Goal: Task Accomplishment & Management: Complete application form

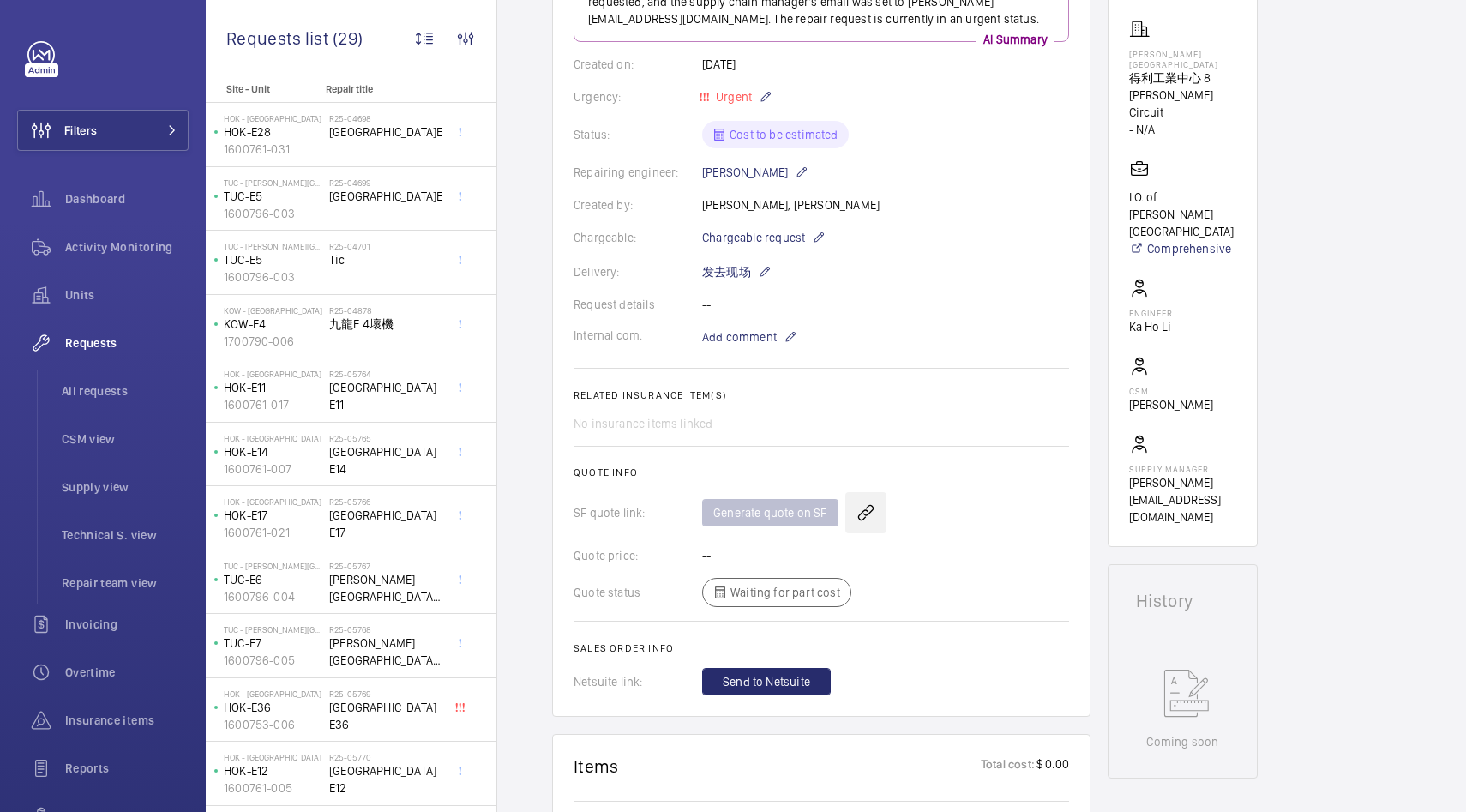
scroll to position [287, 0]
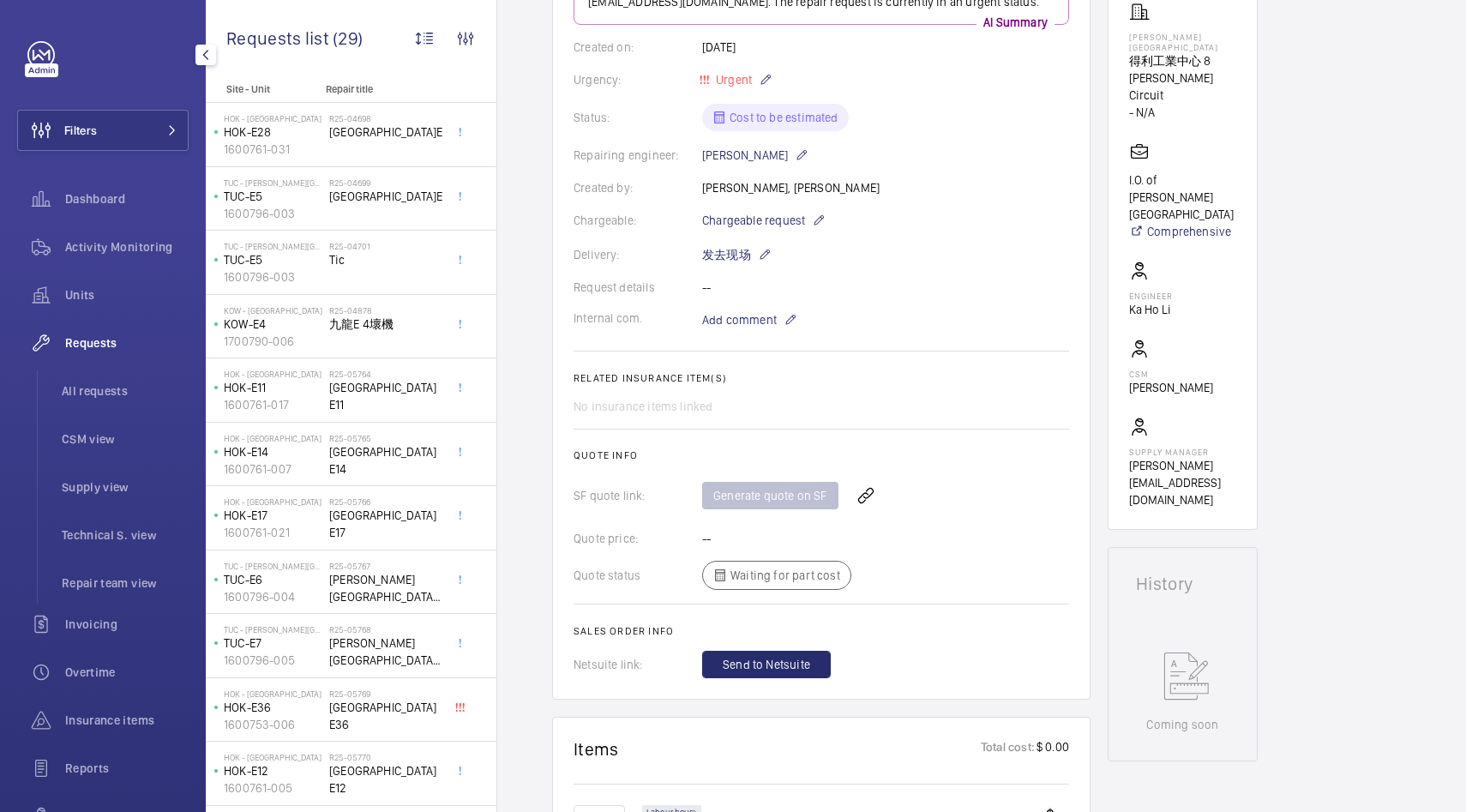
click at [96, 341] on span "Requests" at bounding box center [127, 342] width 123 height 17
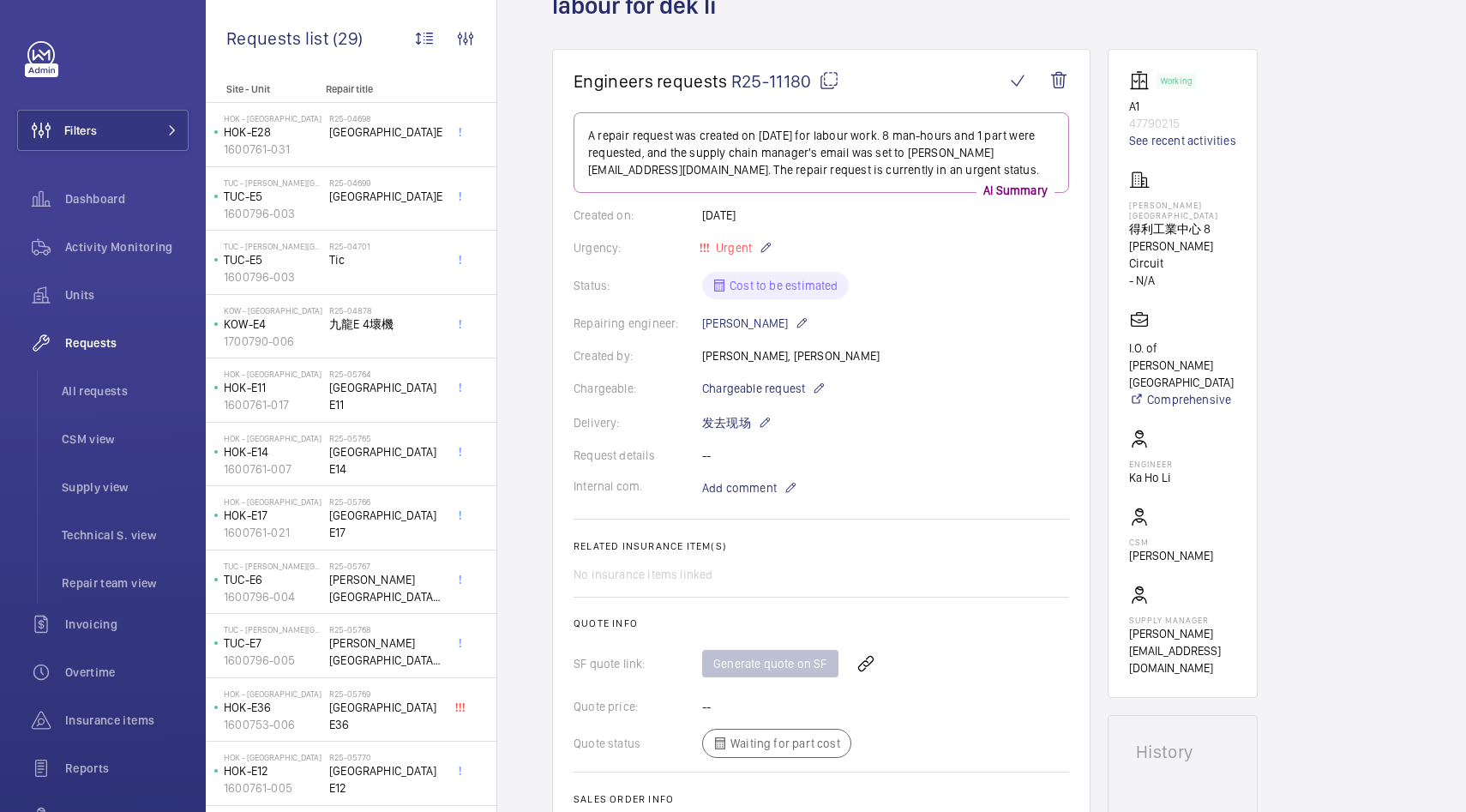
scroll to position [121, 0]
drag, startPoint x: 1214, startPoint y: 346, endPoint x: 1125, endPoint y: 322, distance: 92.2
click at [1125, 322] on wm-front-card "Working A1 47790215 See recent activities [PERSON_NAME][GEOGRAPHIC_DATA] 8 [PER…" at bounding box center [1182, 371] width 150 height 649
copy p "I.O. of [PERSON_NAME][GEOGRAPHIC_DATA]"
click at [216, 52] on mat-icon "button" at bounding box center [206, 54] width 21 height 13
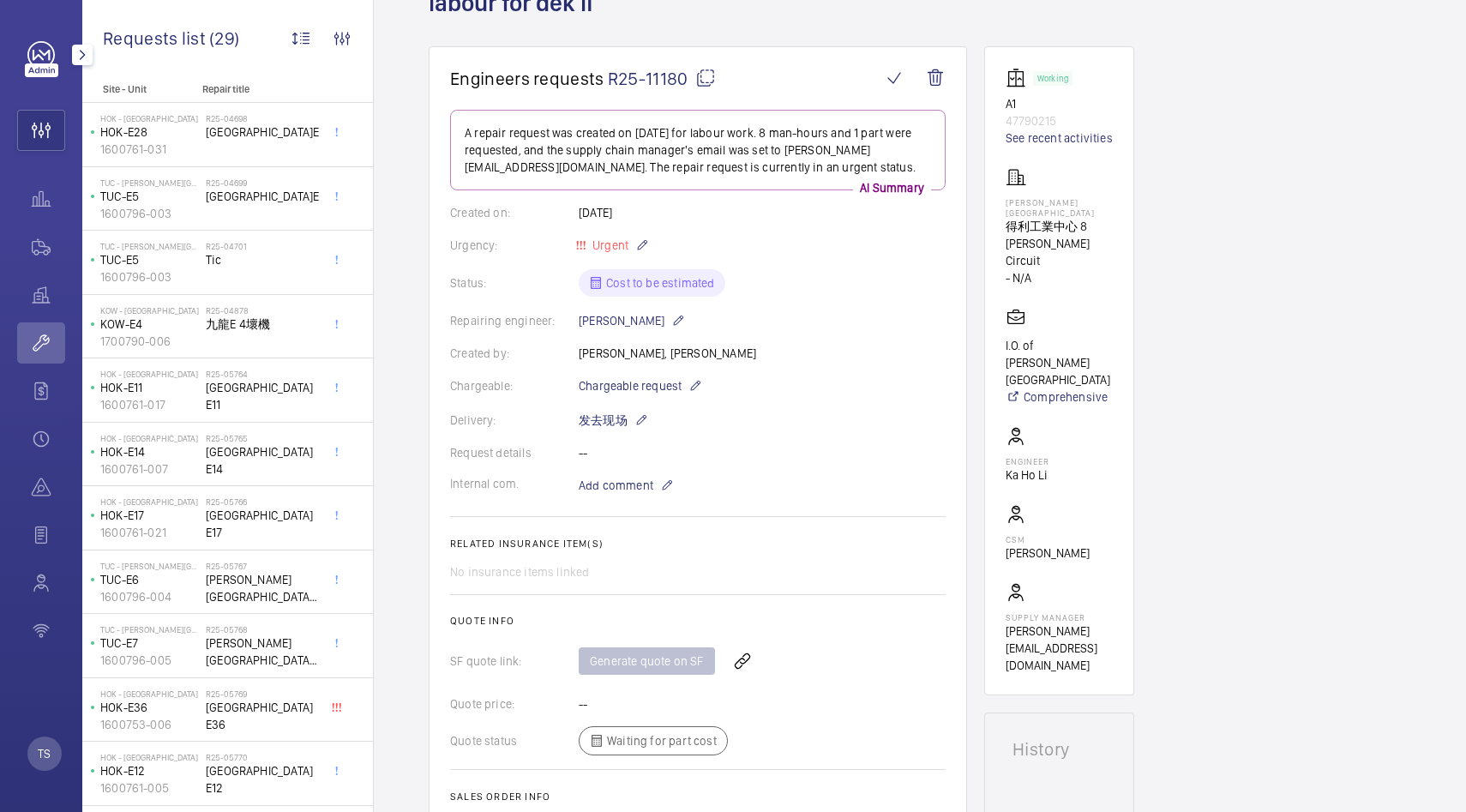
click at [49, 334] on wm-front-icon-button at bounding box center [40, 343] width 48 height 41
click at [99, 317] on span "All requests" at bounding box center [128, 320] width 91 height 17
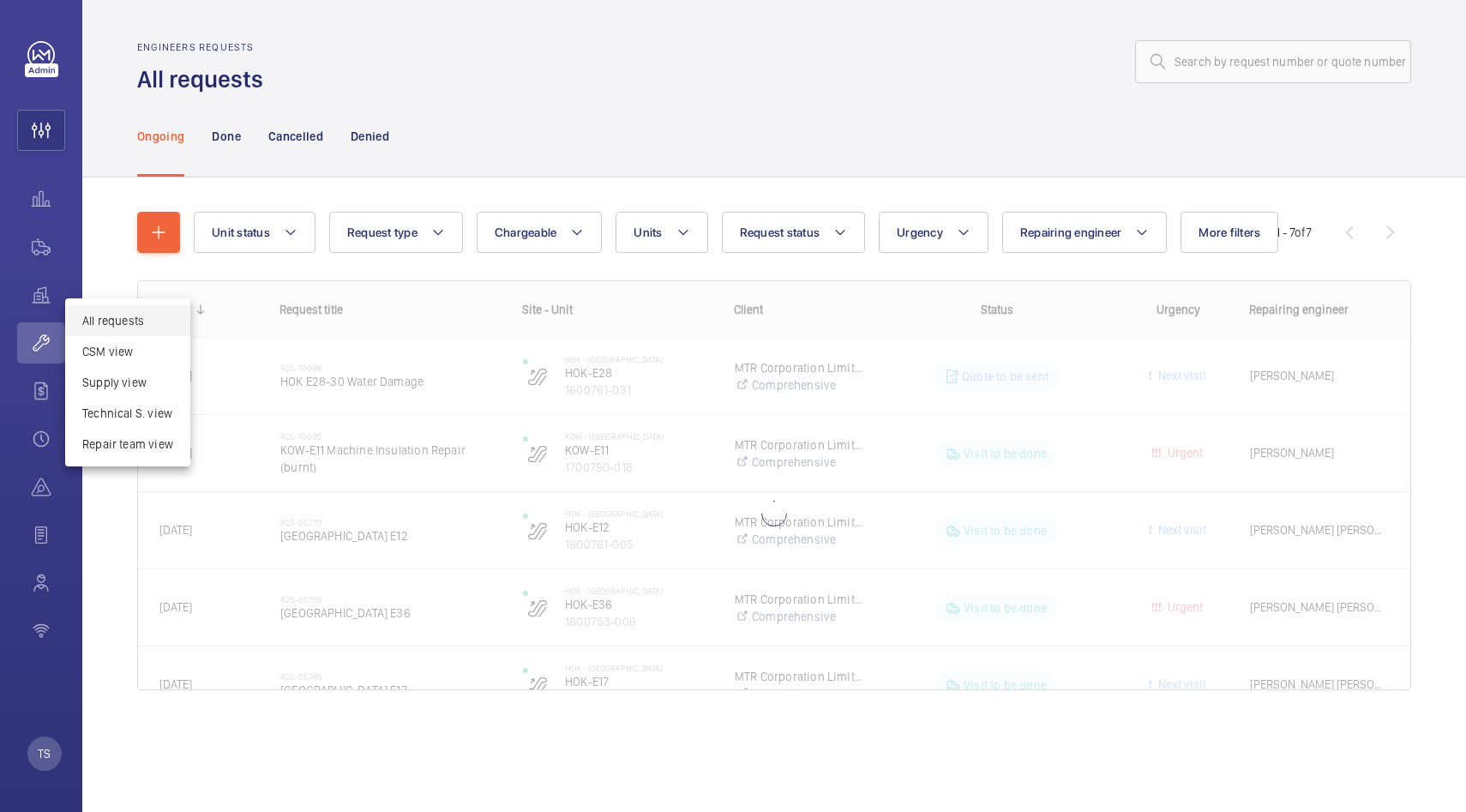
click at [163, 217] on div at bounding box center [733, 406] width 1466 height 812
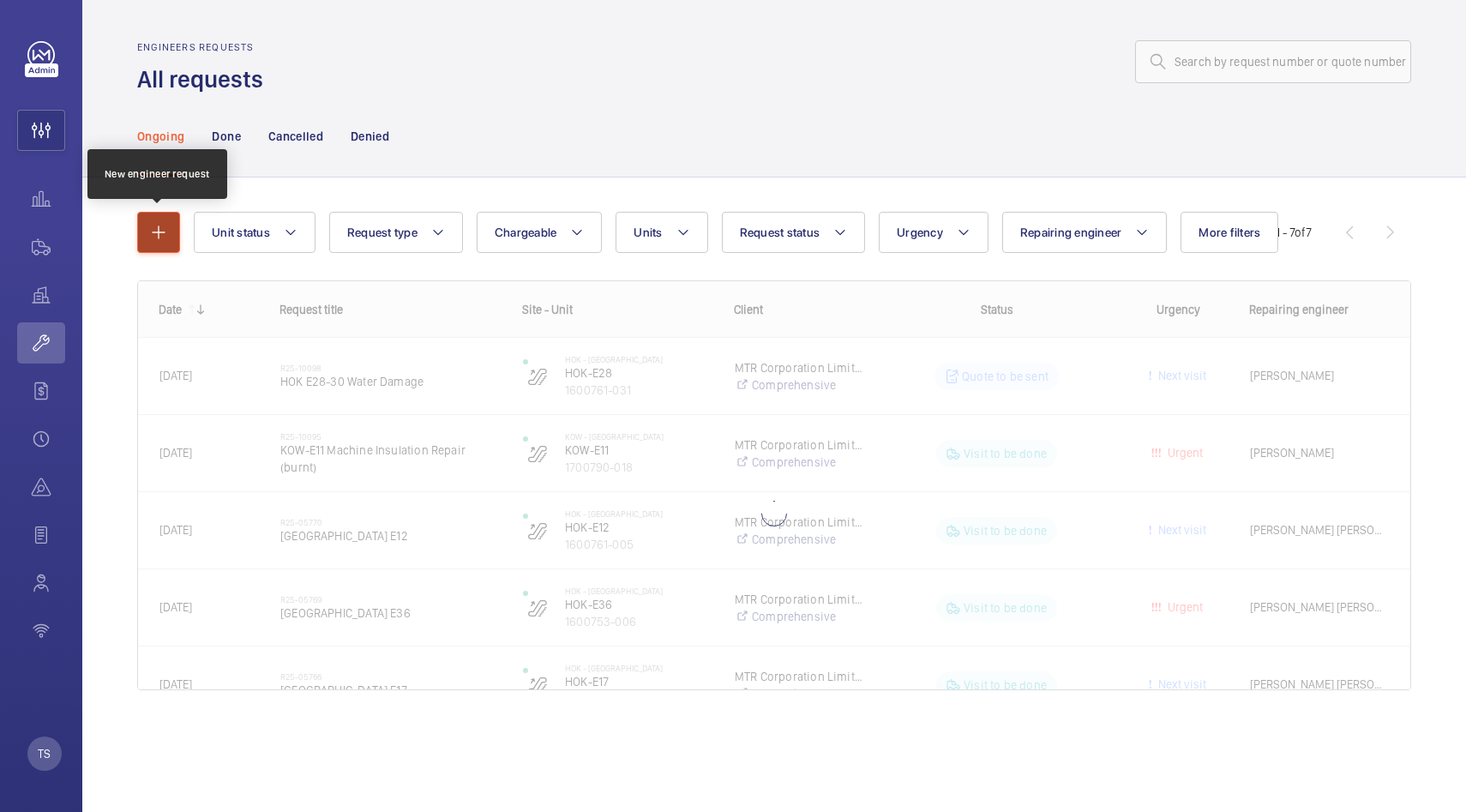
click at [165, 237] on mat-icon "button" at bounding box center [158, 232] width 21 height 21
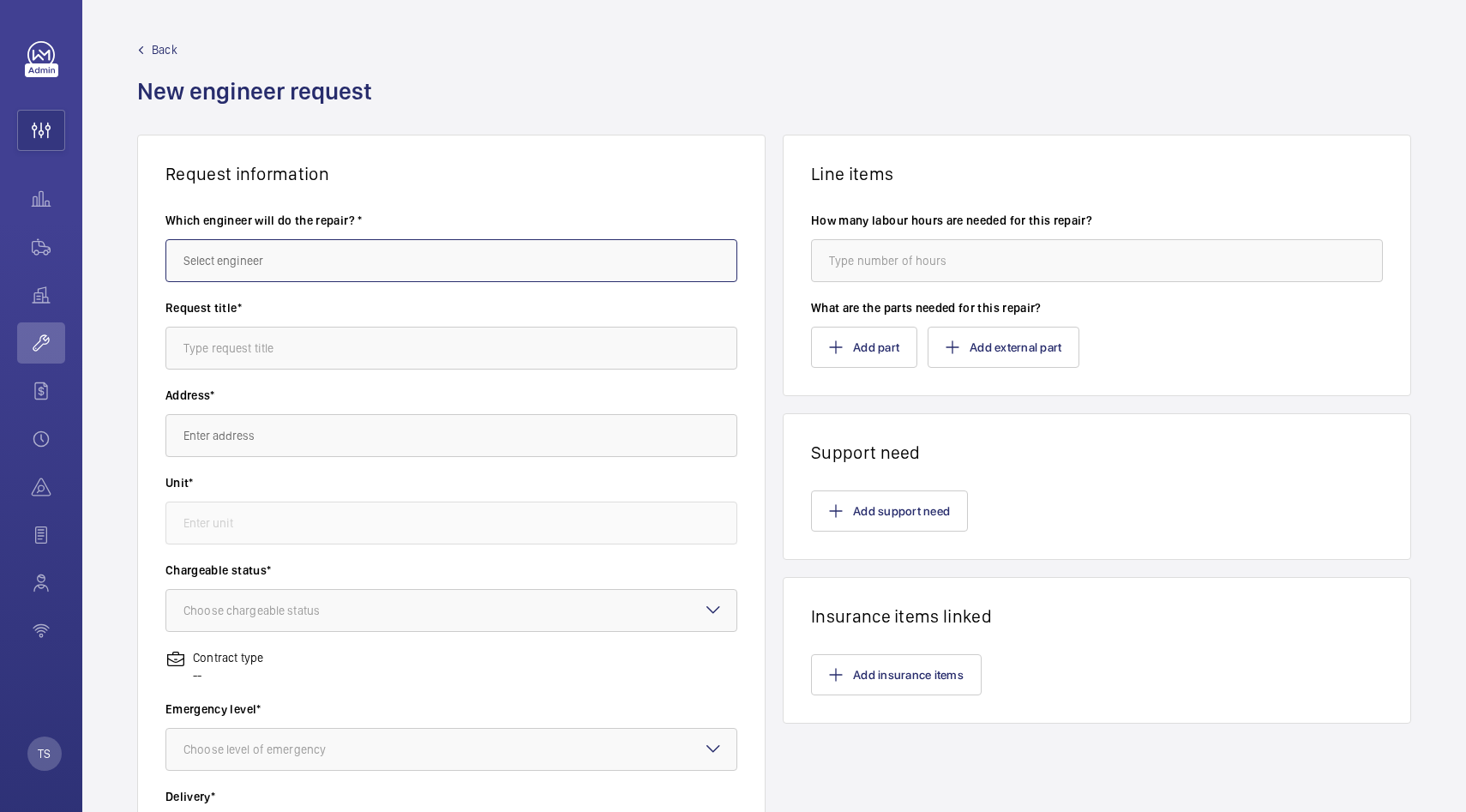
click at [222, 252] on input "text" at bounding box center [451, 260] width 572 height 43
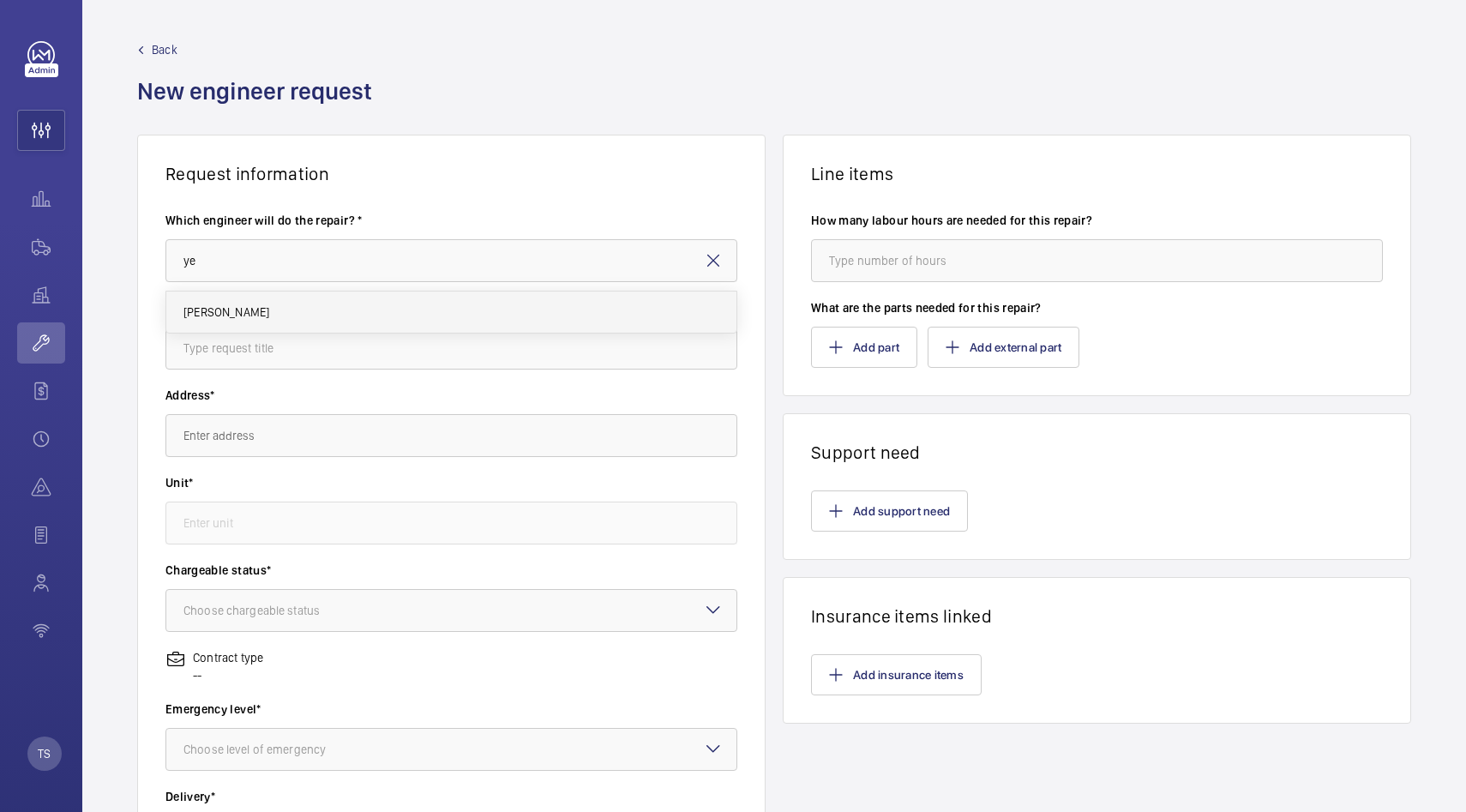
click at [261, 320] on mat-option "[PERSON_NAME]" at bounding box center [451, 312] width 570 height 41
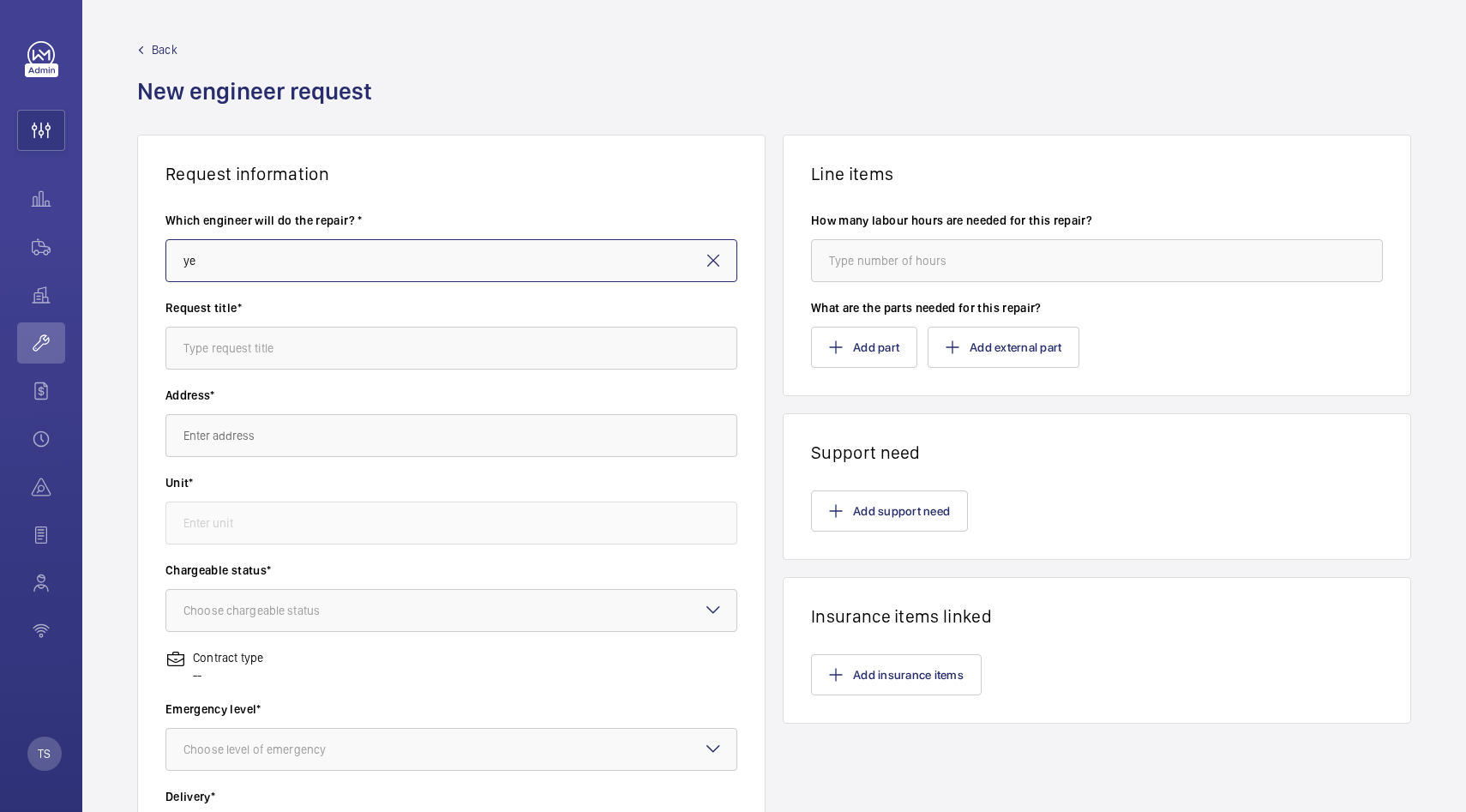
type input "[PERSON_NAME]"
click at [274, 344] on input "text" at bounding box center [451, 349] width 572 height 43
type input "Change handrail"
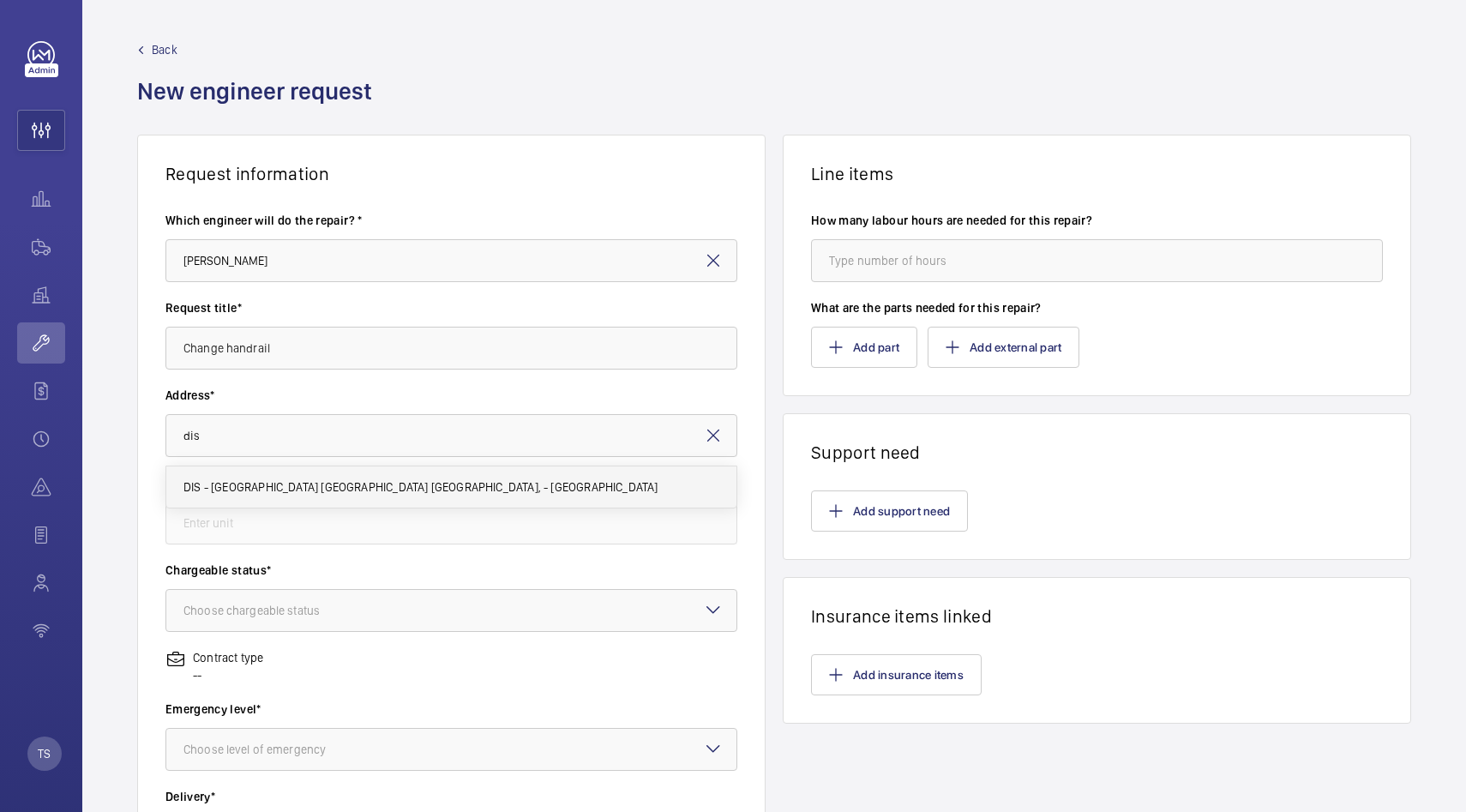
click at [283, 484] on span "DIS - [GEOGRAPHIC_DATA] [GEOGRAPHIC_DATA] [GEOGRAPHIC_DATA], - [GEOGRAPHIC_DATA]" at bounding box center [420, 487] width 475 height 17
type input "DIS - [GEOGRAPHIC_DATA] [GEOGRAPHIC_DATA] [GEOGRAPHIC_DATA], - [GEOGRAPHIC_DATA]"
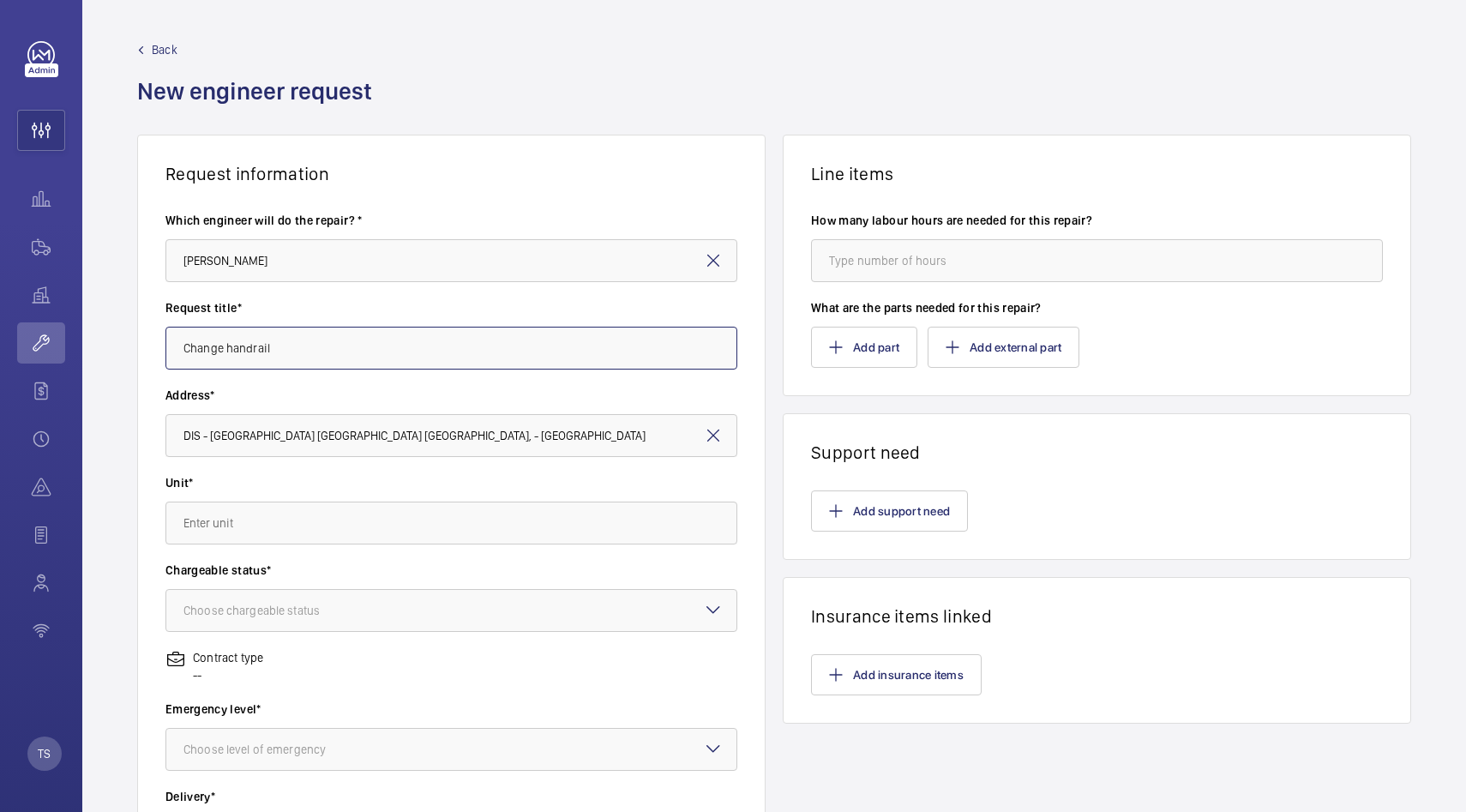
drag, startPoint x: 230, startPoint y: 353, endPoint x: 130, endPoint y: 366, distance: 100.8
click at [130, 365] on div "Request information Which engineer will do the repair? * [PERSON_NAME] Request …" at bounding box center [774, 604] width 1383 height 939
drag, startPoint x: 224, startPoint y: 349, endPoint x: 169, endPoint y: 346, distance: 55.1
click at [169, 346] on input "Change handrail" at bounding box center [451, 349] width 572 height 43
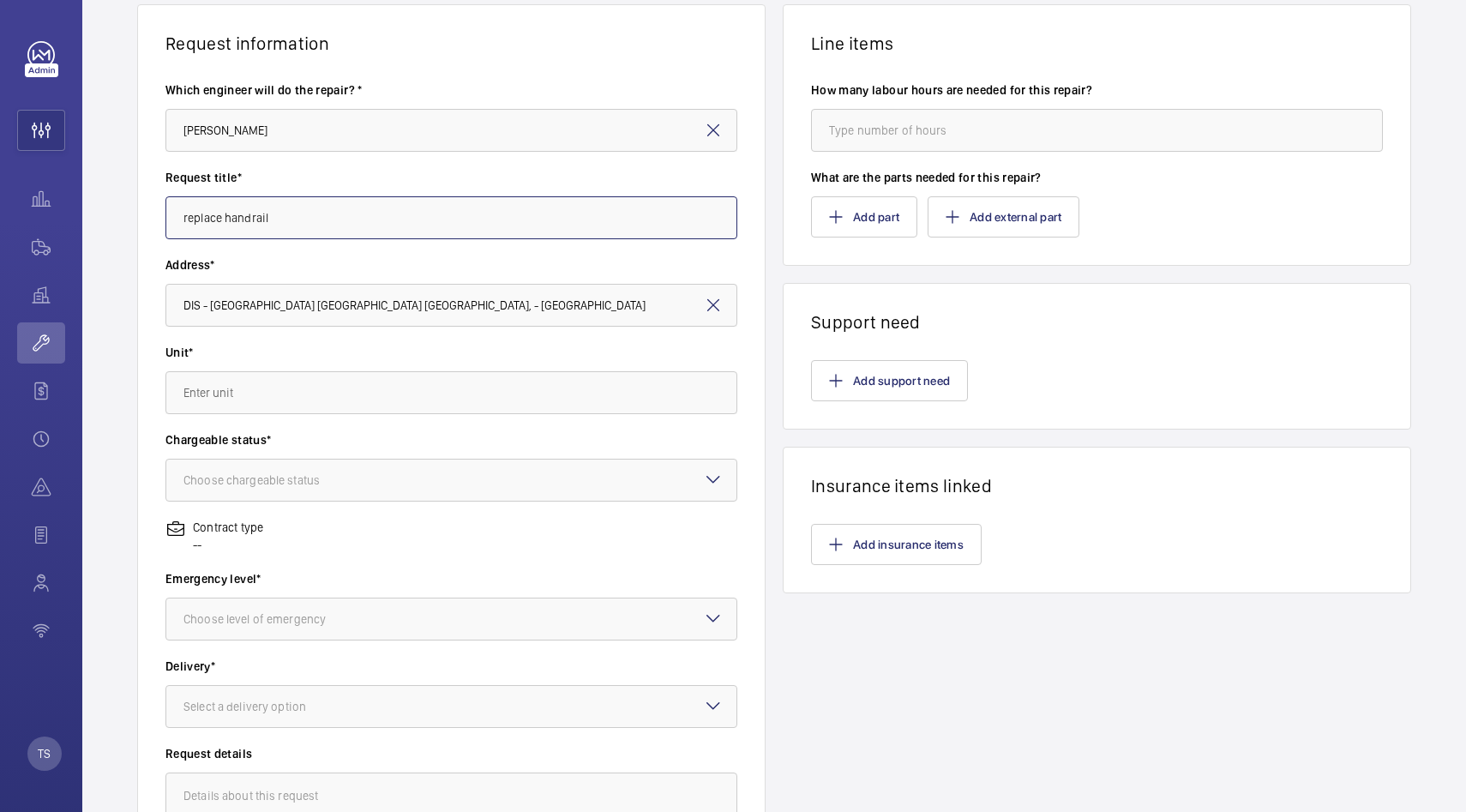
scroll to position [160, 0]
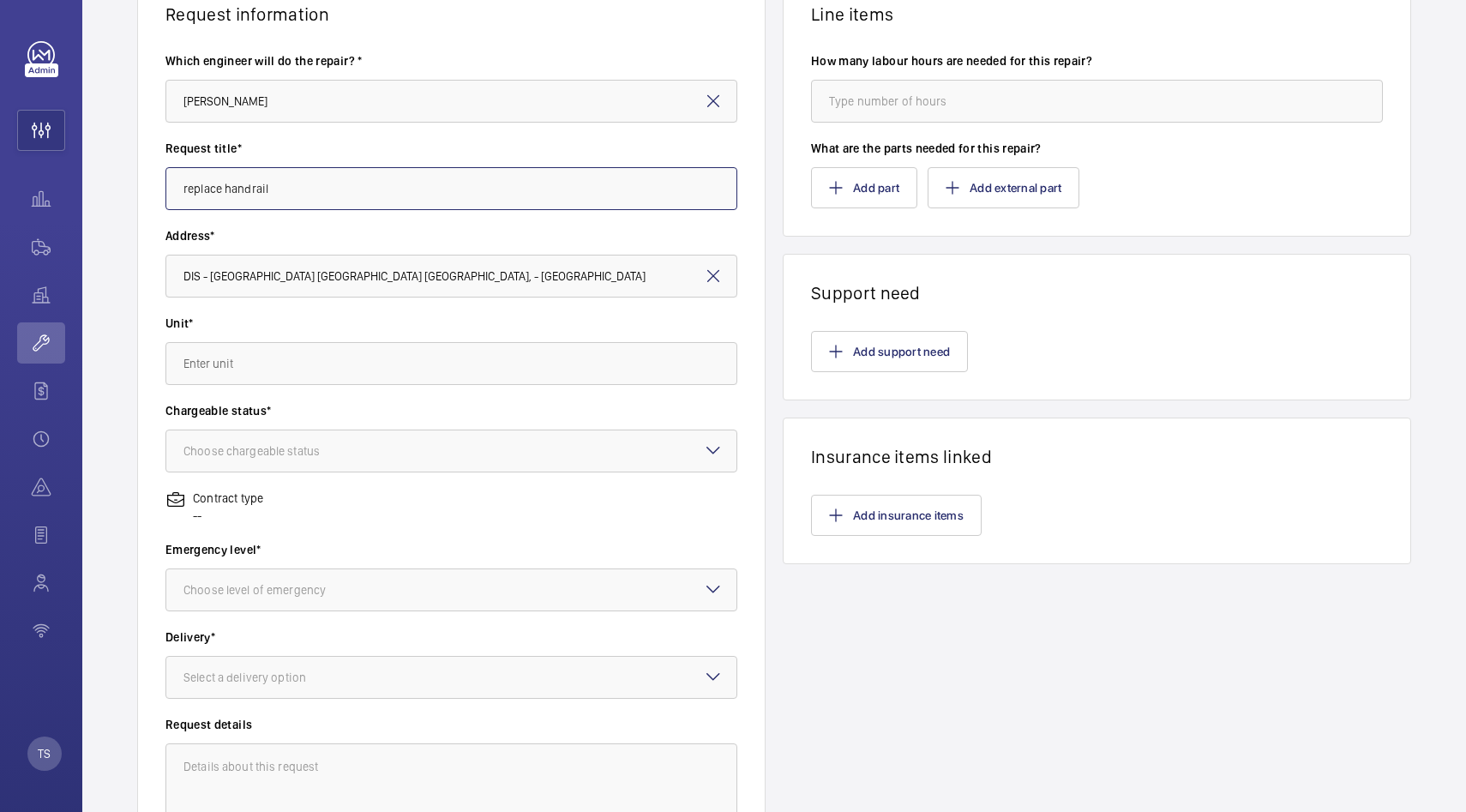
type input "replace handrail"
click at [296, 370] on input "text" at bounding box center [451, 364] width 572 height 43
click at [302, 449] on mat-option "1500874-001 - DIS-E1" at bounding box center [451, 457] width 570 height 42
type input "1500874-001 - DIS-E1"
click at [302, 449] on div "Choose chargeable status" at bounding box center [272, 450] width 179 height 17
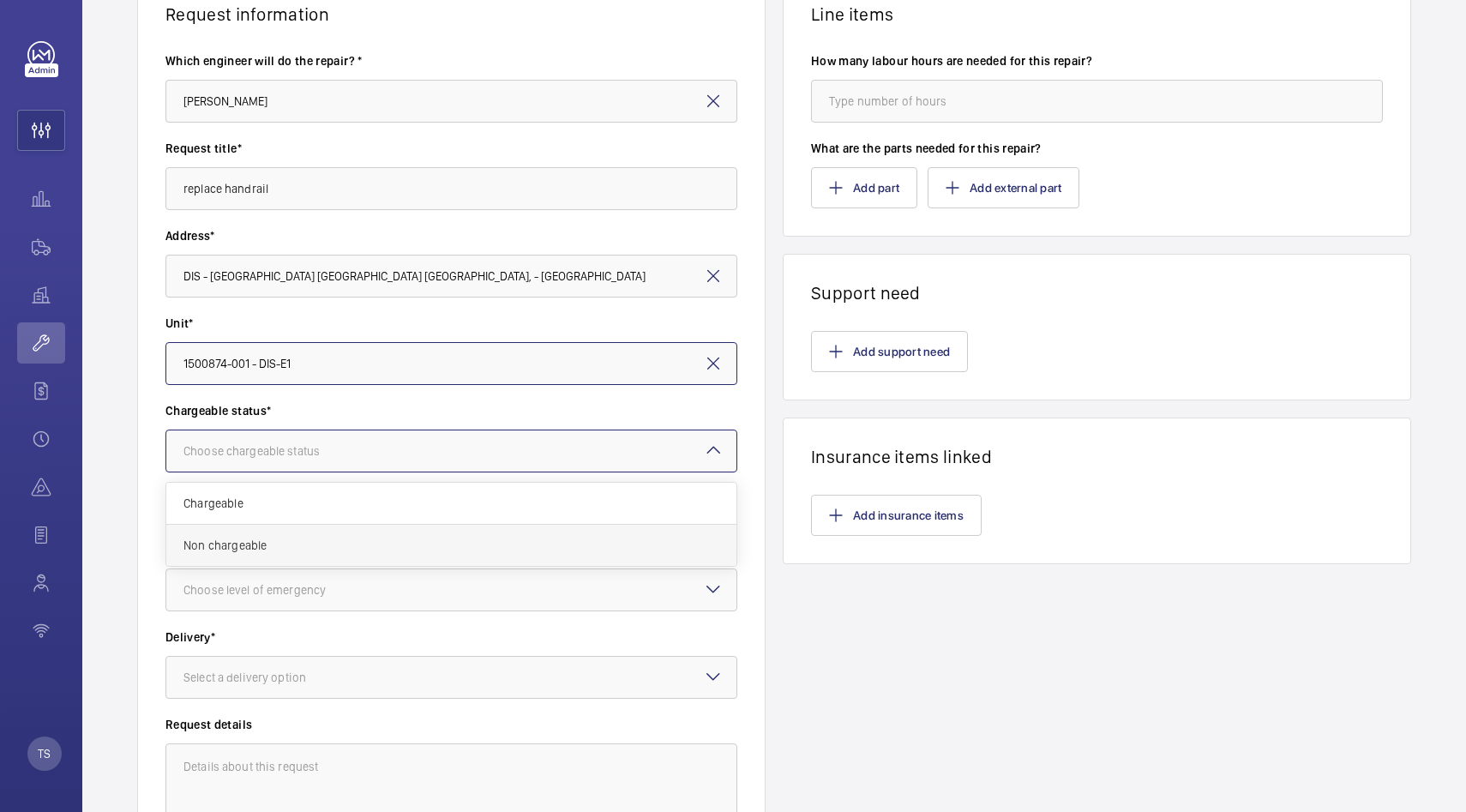
click at [308, 552] on span "Non chargeable" at bounding box center [451, 544] width 536 height 17
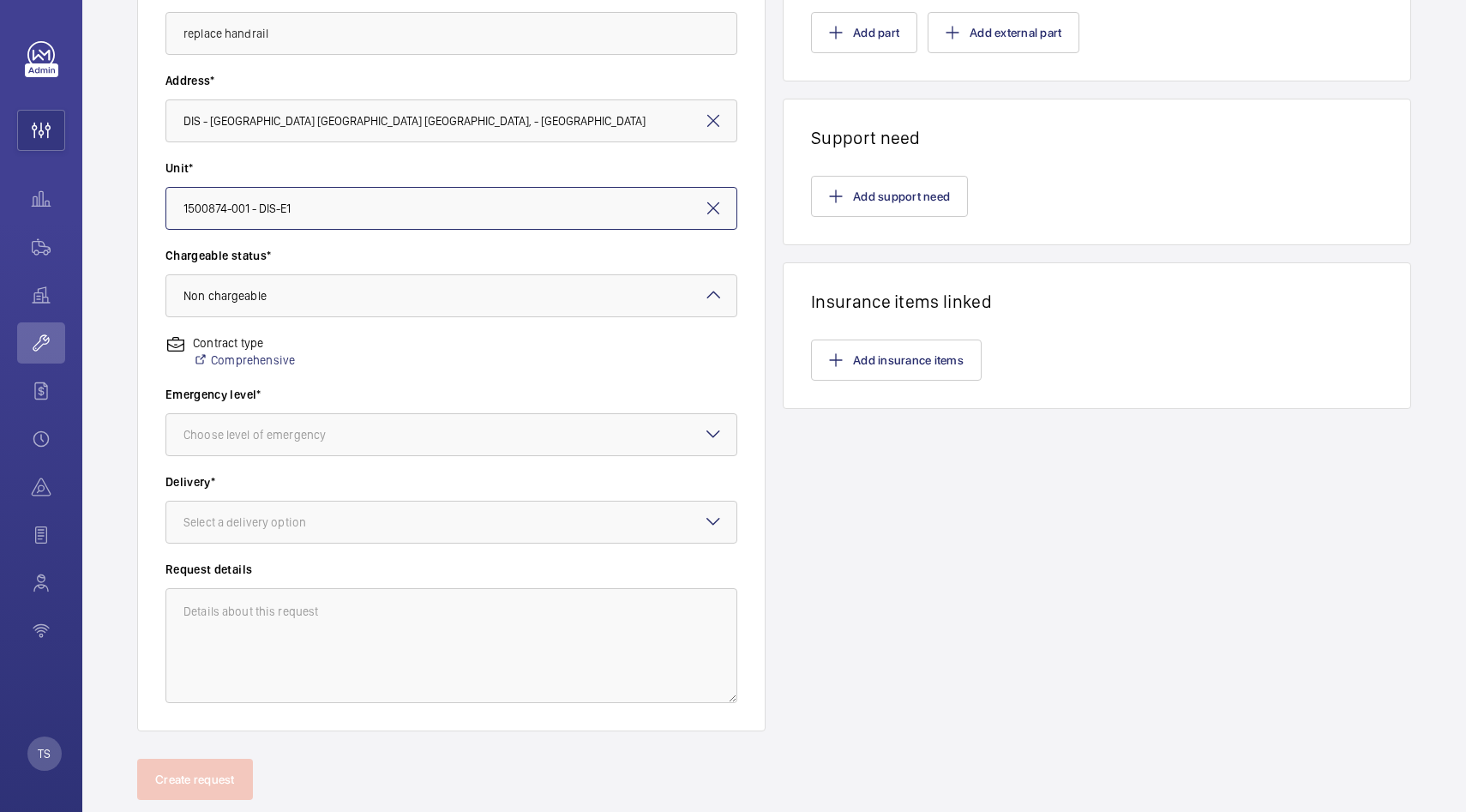
scroll to position [357, 0]
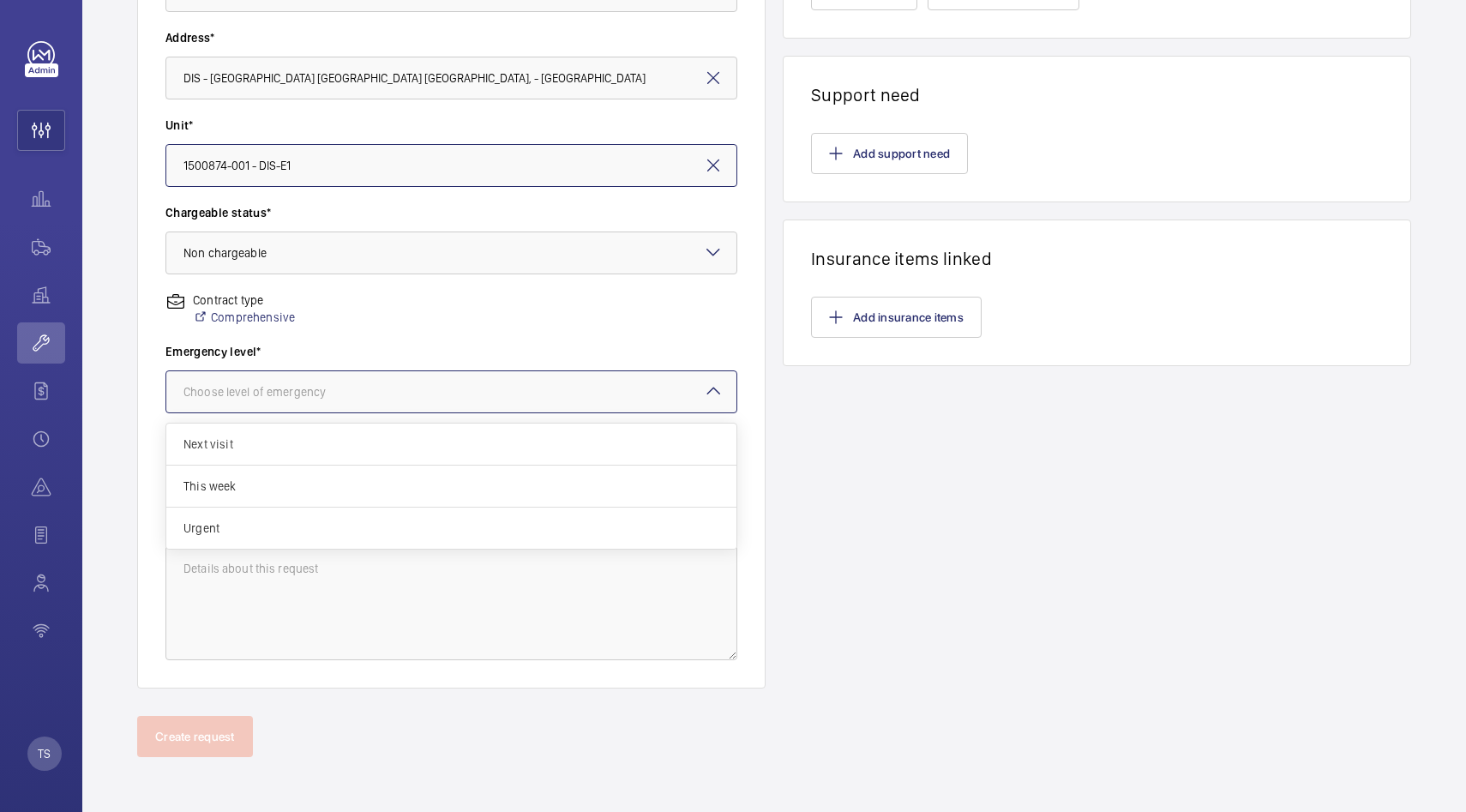
click at [631, 391] on div at bounding box center [451, 392] width 570 height 41
click at [406, 533] on span "Urgent" at bounding box center [451, 527] width 536 height 17
click at [428, 475] on div at bounding box center [451, 480] width 570 height 41
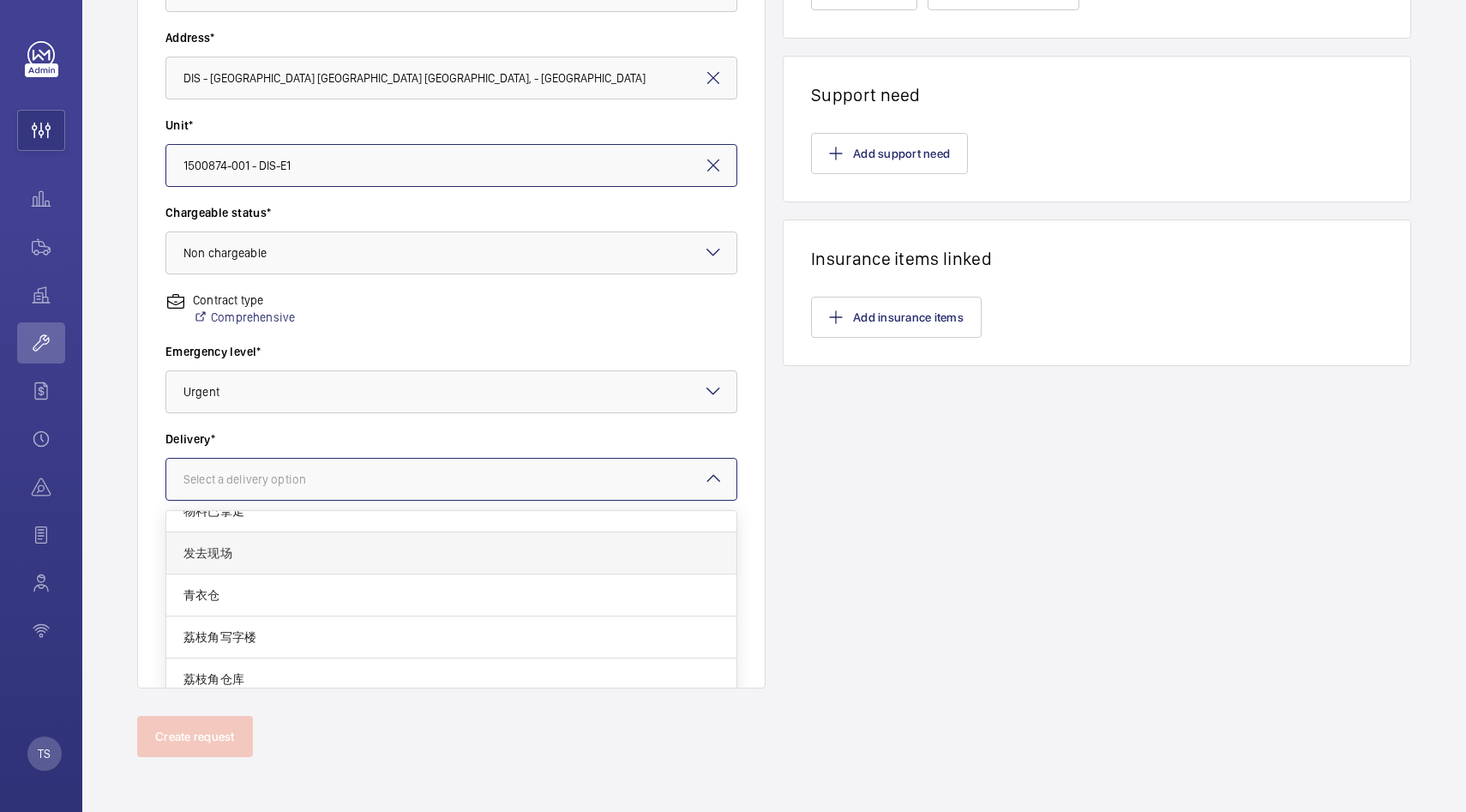
scroll to position [0, 0]
click at [403, 538] on span "物料已拿走" at bounding box center [451, 531] width 536 height 17
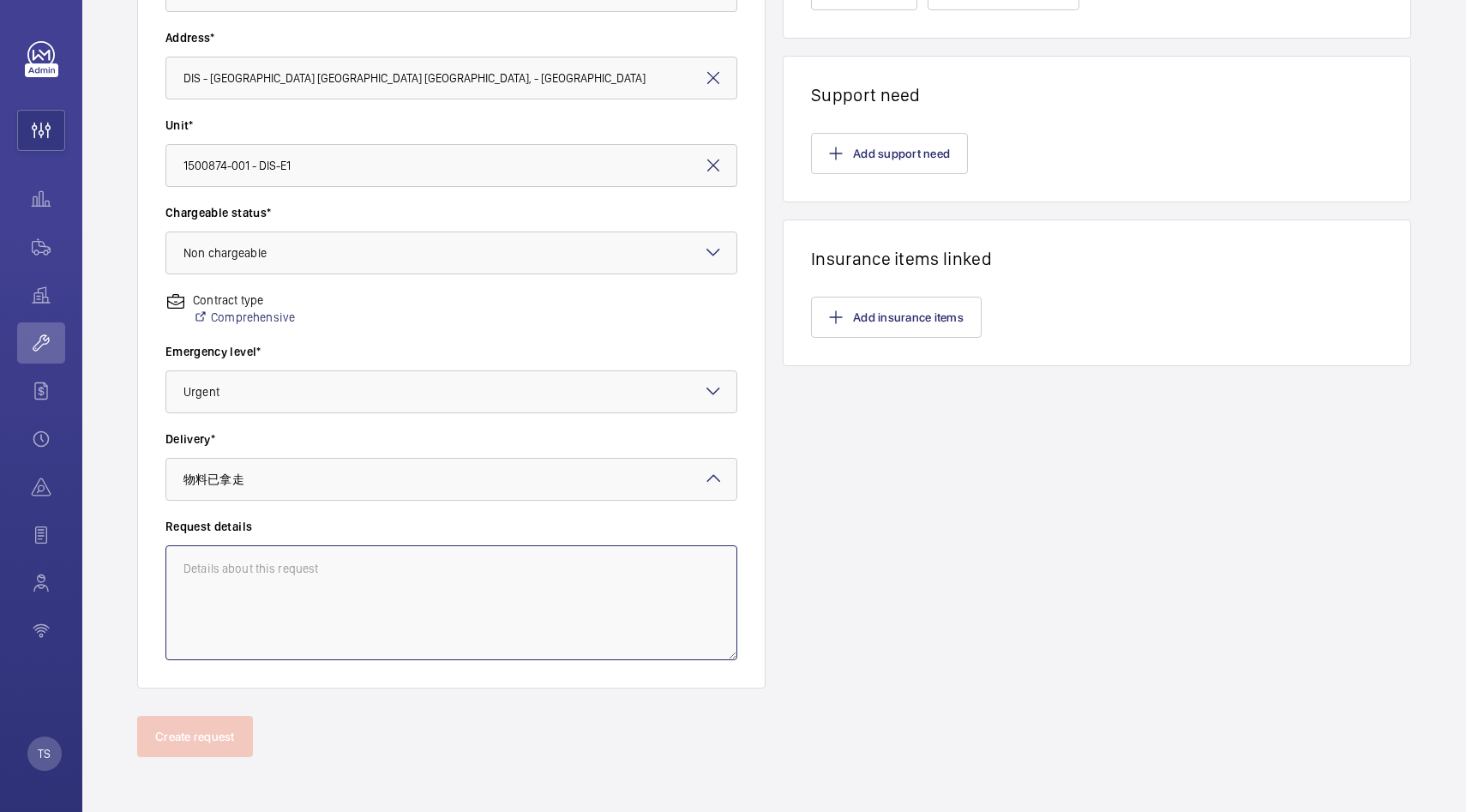
click at [405, 580] on textarea at bounding box center [451, 603] width 572 height 115
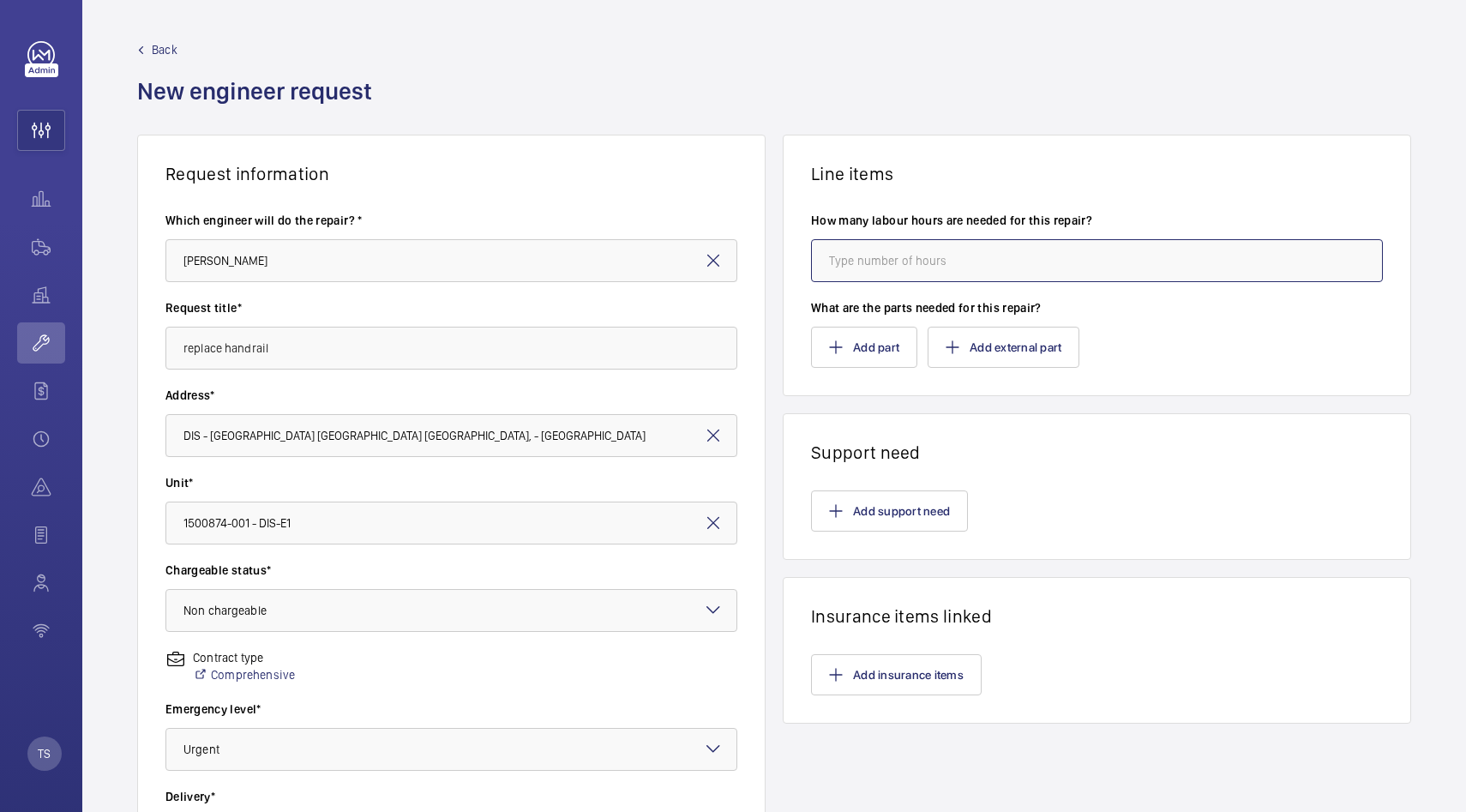
click at [938, 263] on input "number" at bounding box center [1097, 260] width 572 height 43
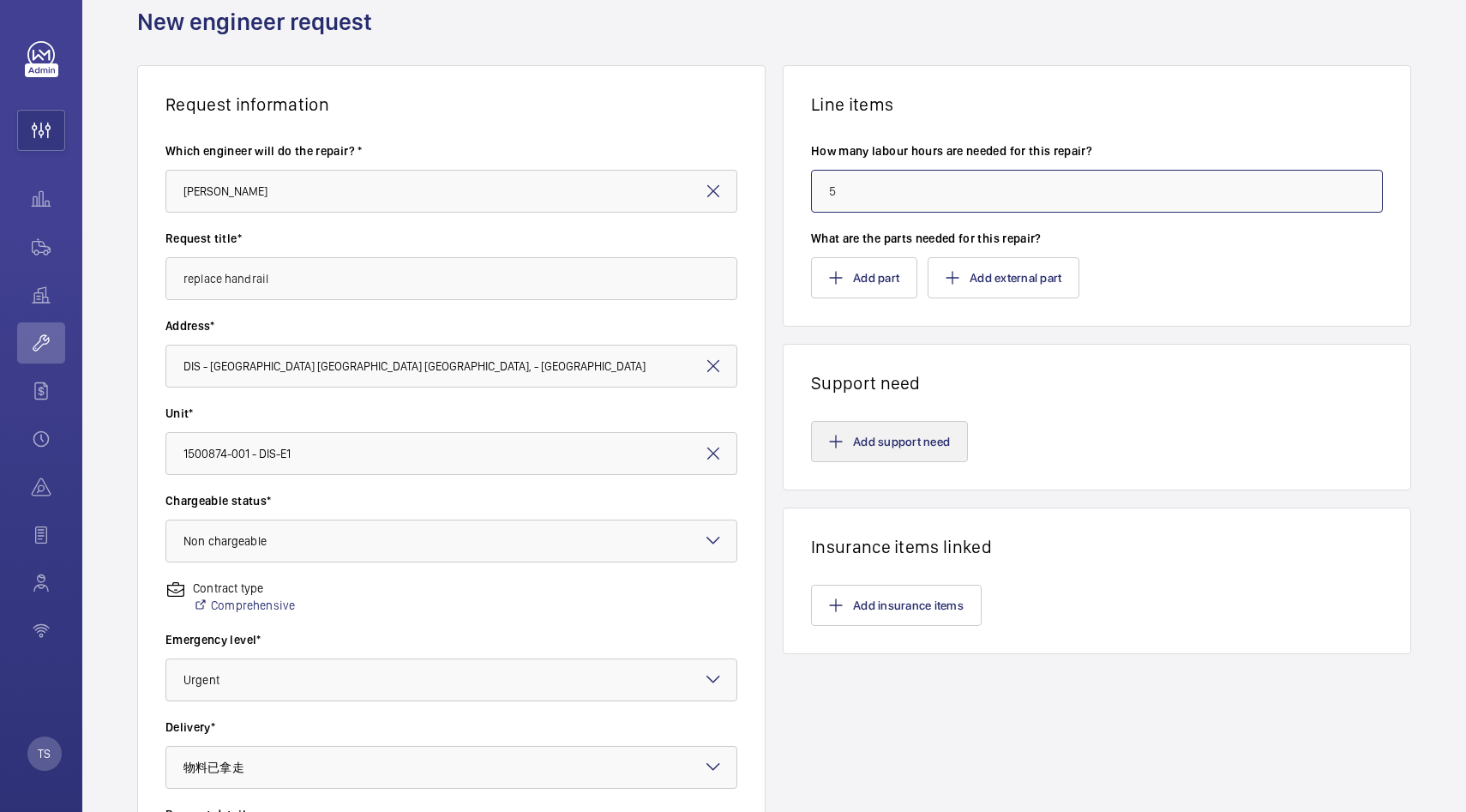
scroll to position [68, 0]
type input "5"
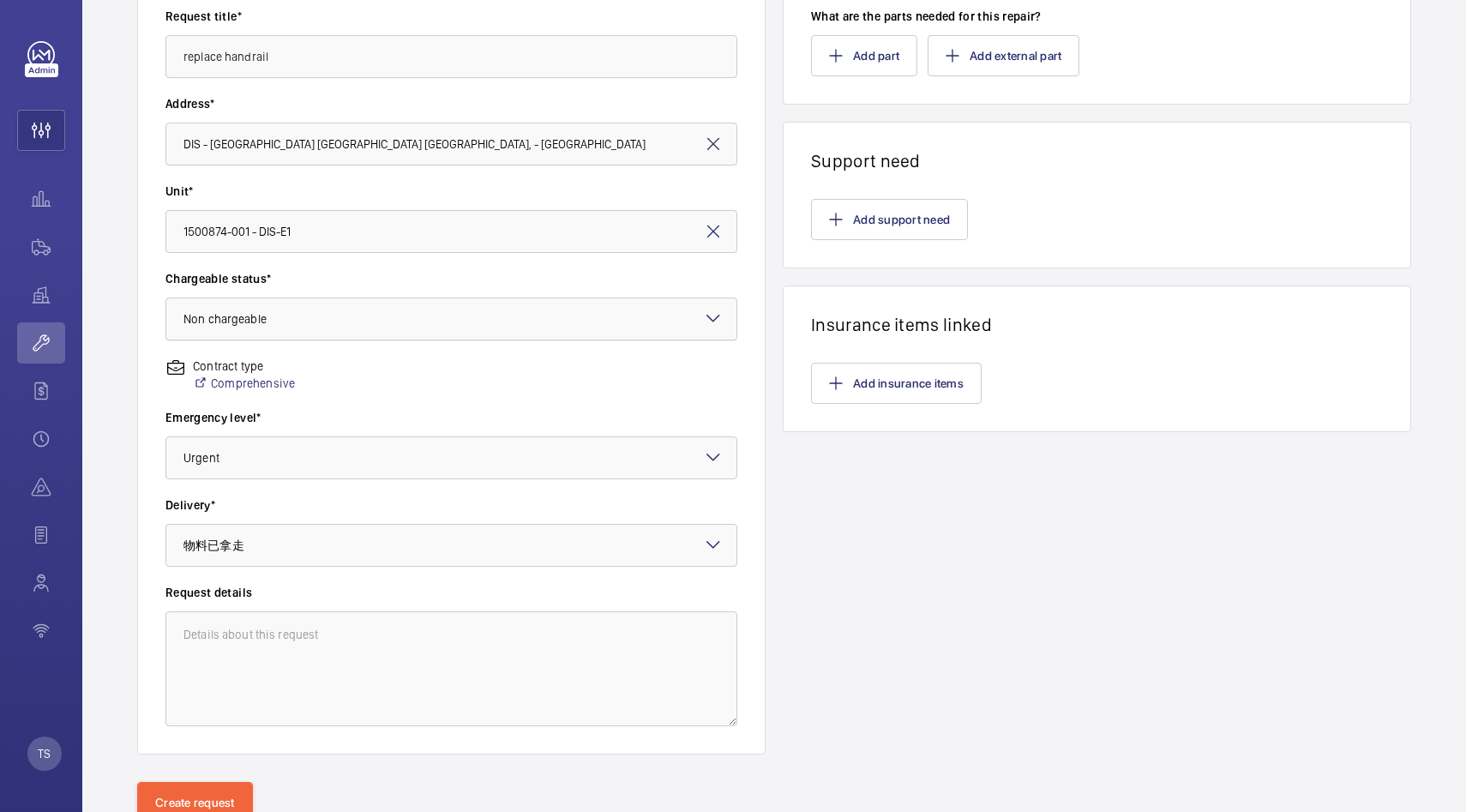
scroll to position [318, 0]
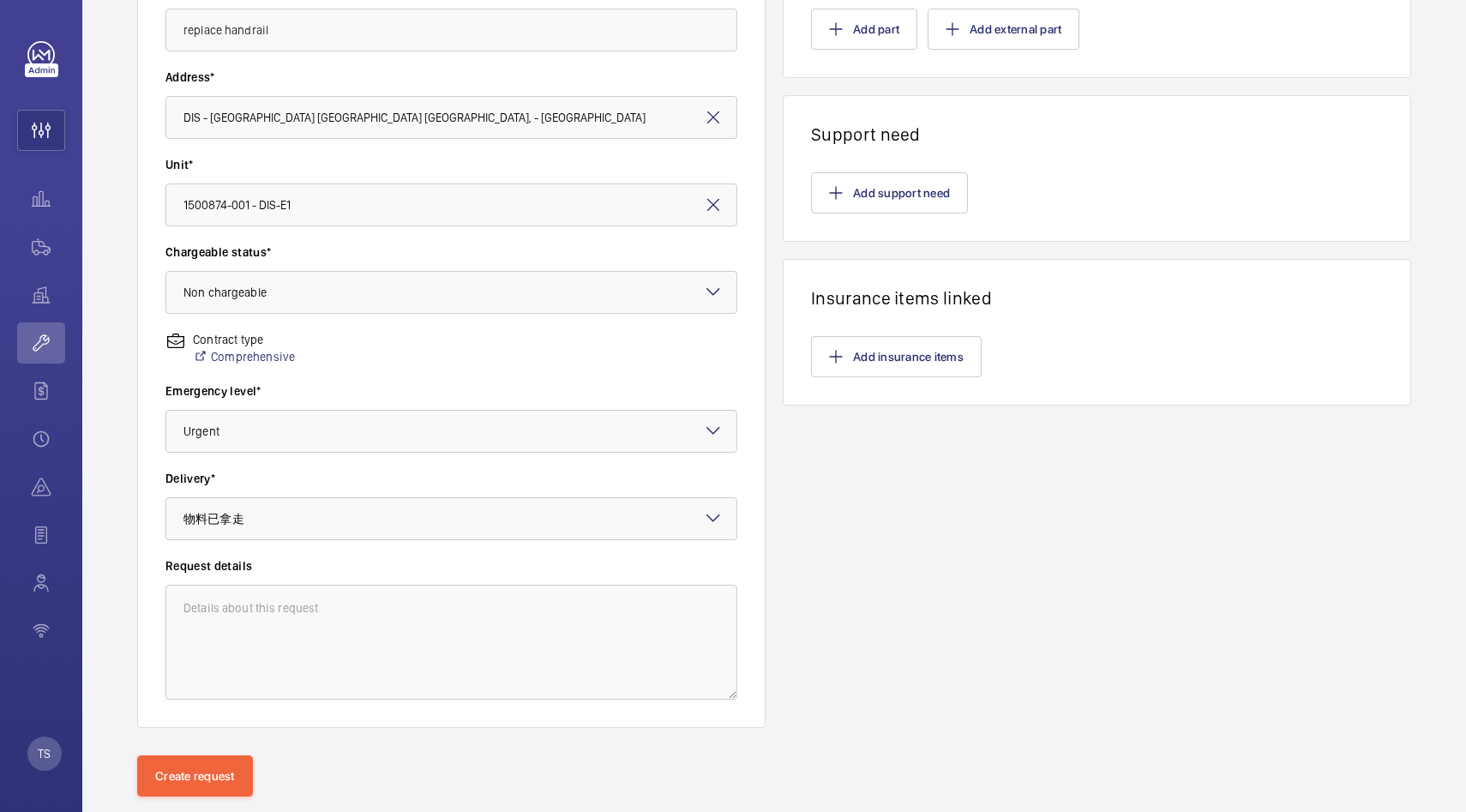
click at [543, 474] on label "Delivery*" at bounding box center [451, 478] width 572 height 17
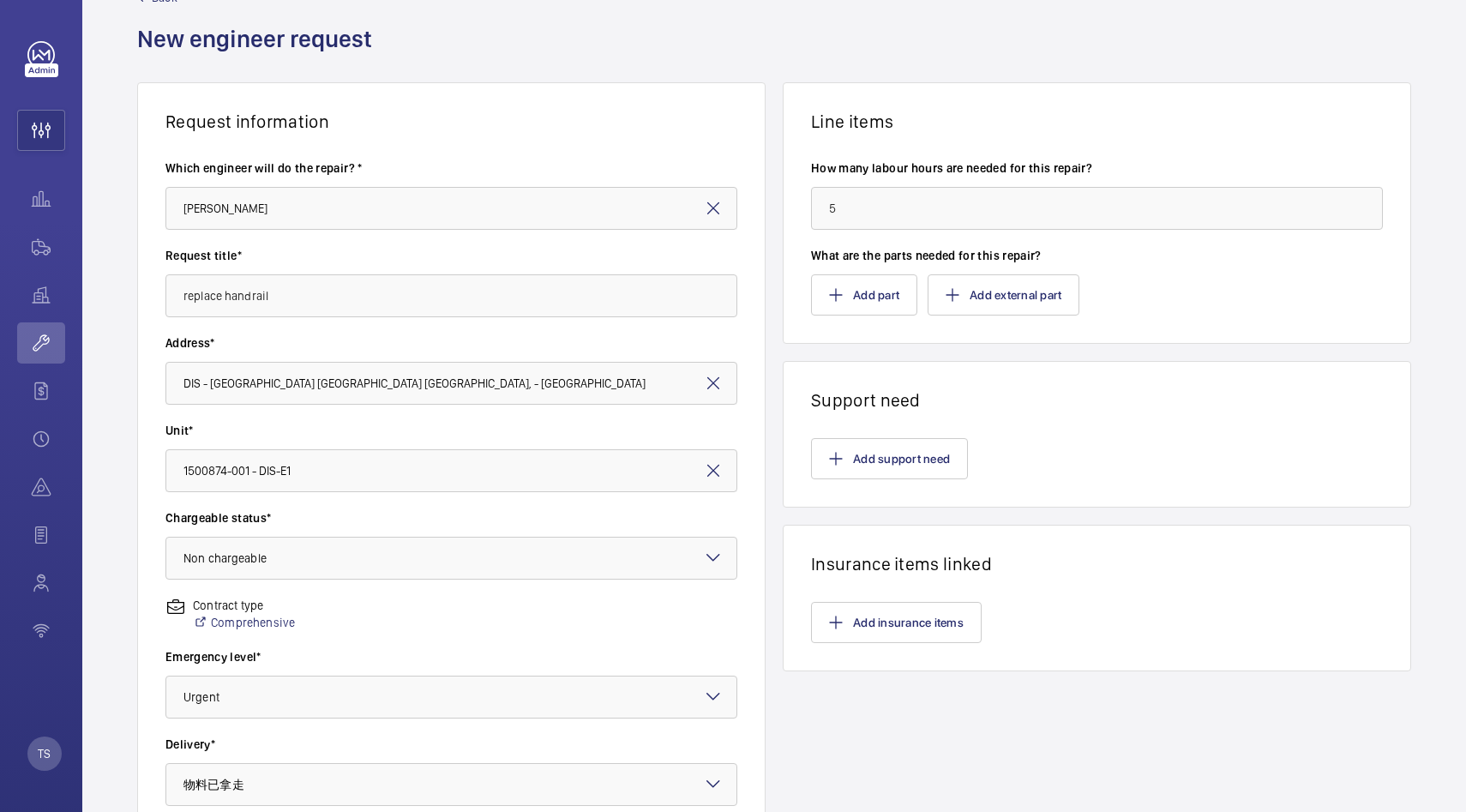
scroll to position [357, 0]
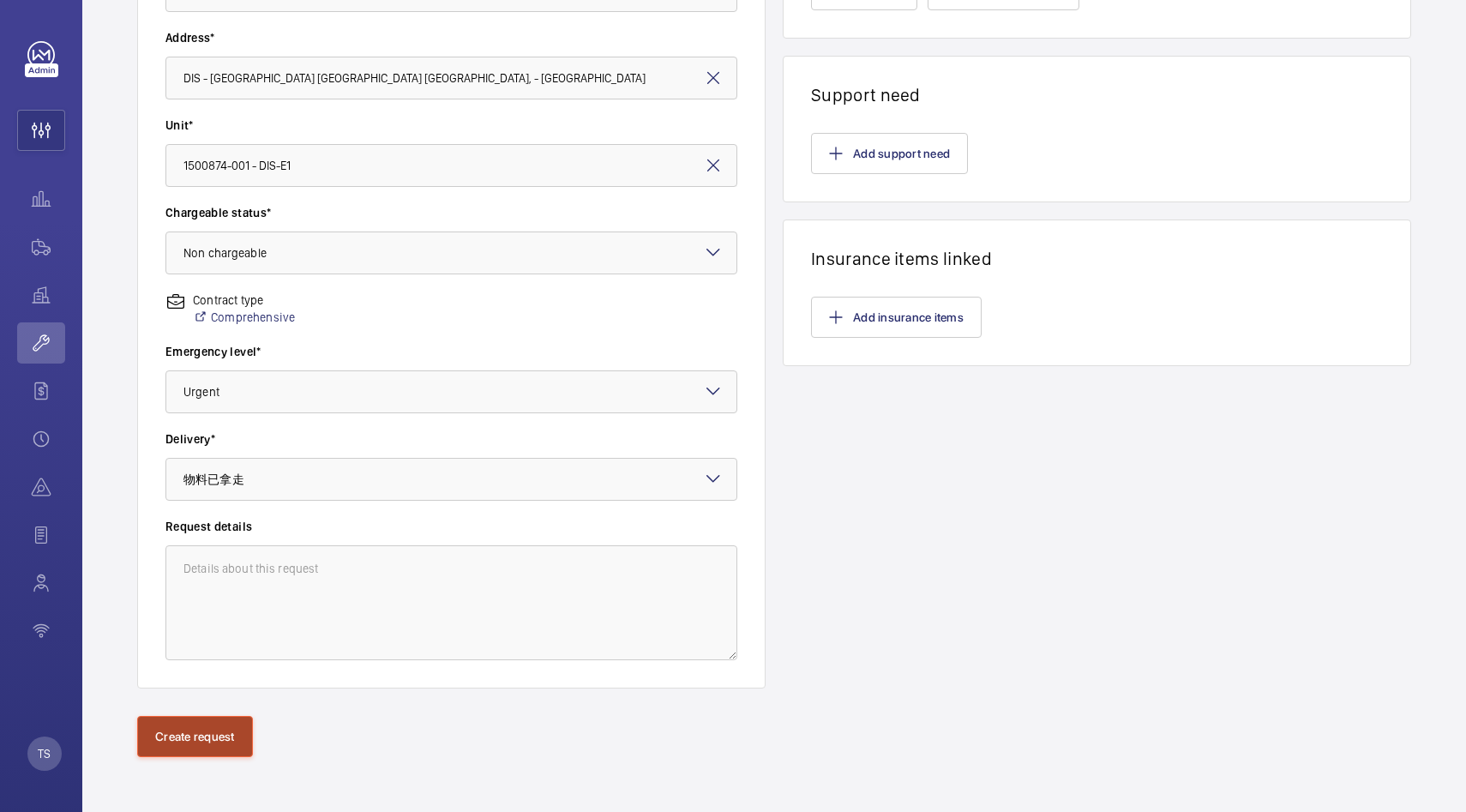
click at [197, 751] on button "Create request" at bounding box center [195, 737] width 116 height 41
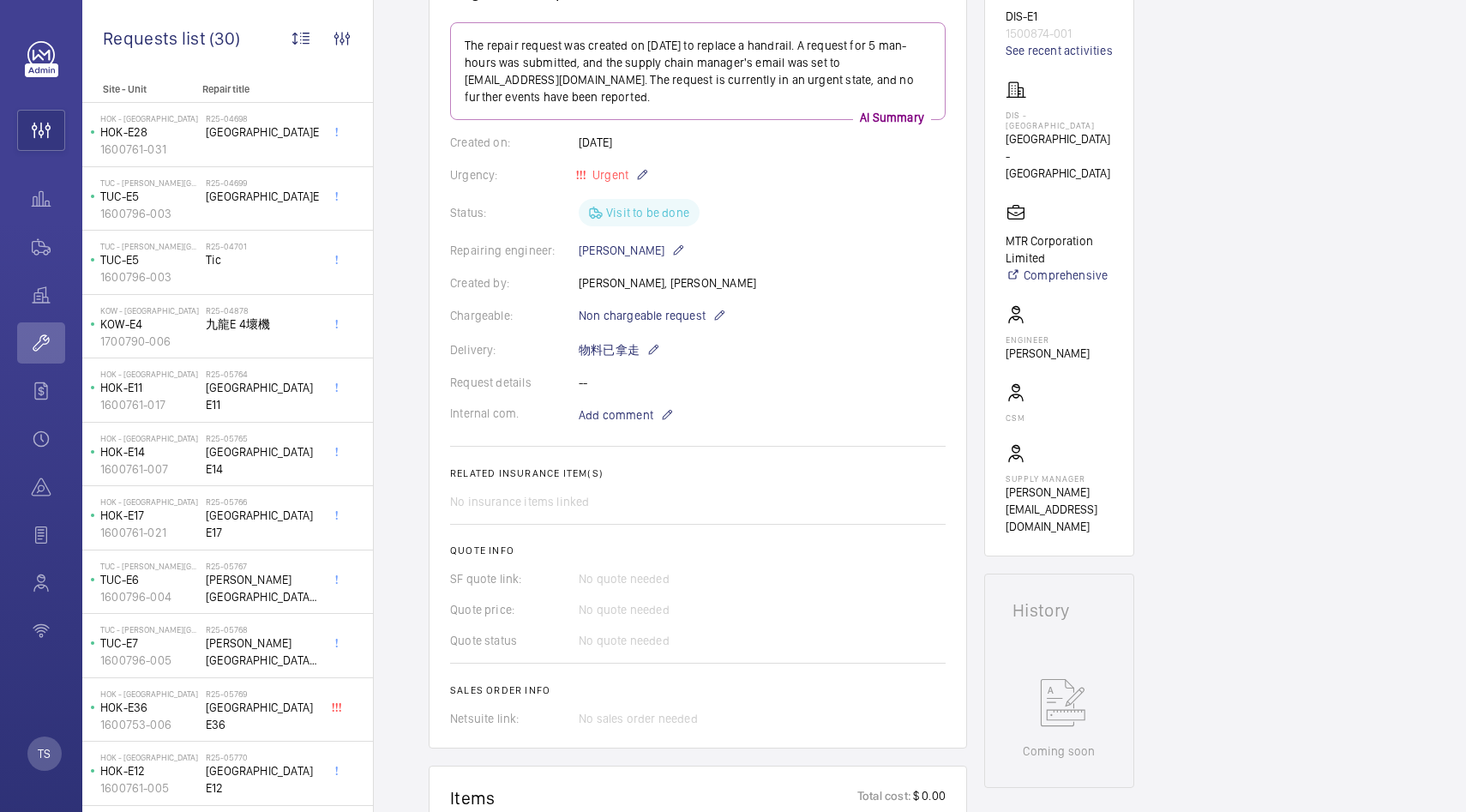
scroll to position [192, 0]
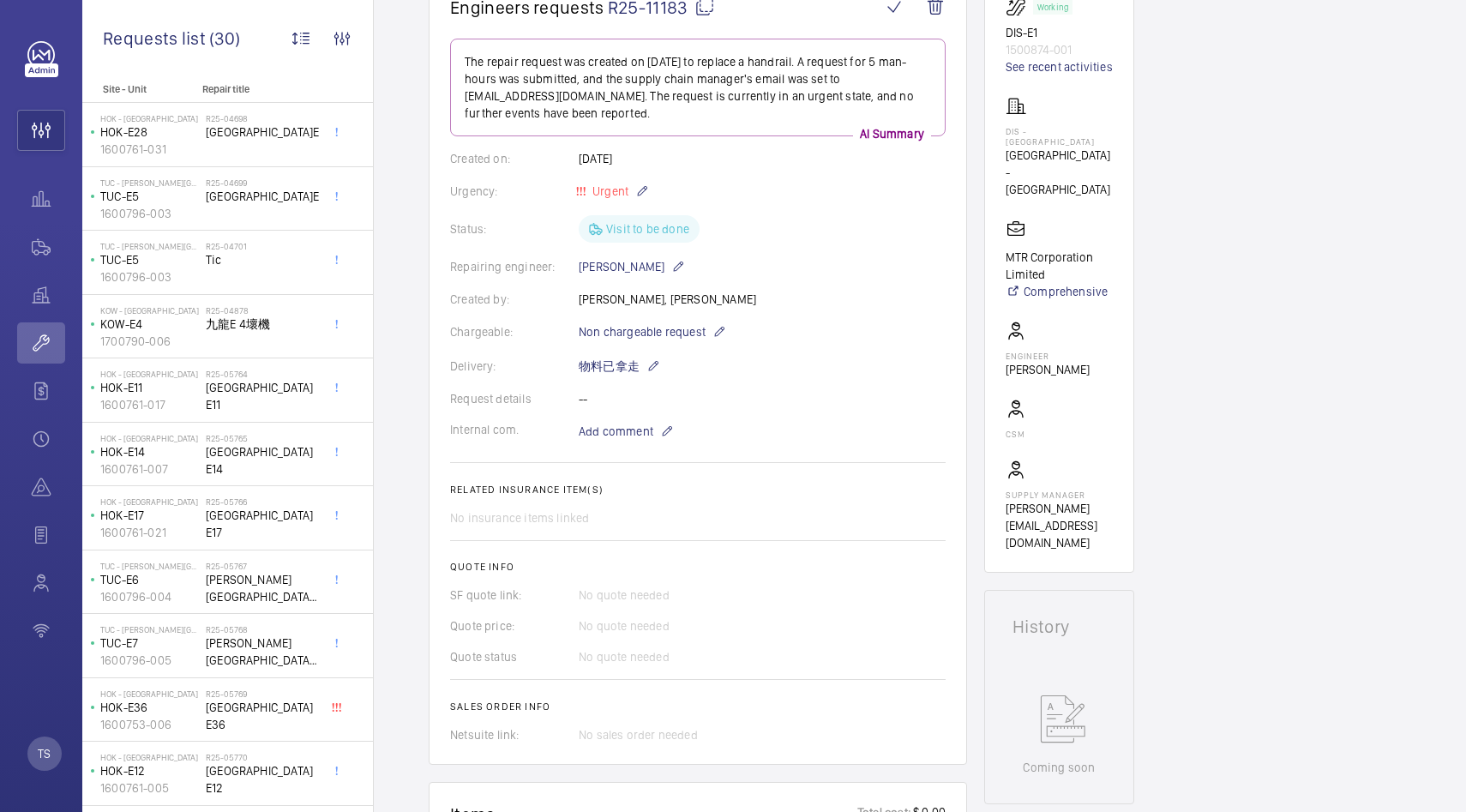
drag, startPoint x: 619, startPoint y: 737, endPoint x: 687, endPoint y: 743, distance: 68.3
click at [687, 743] on div "No sales order needed" at bounding box center [762, 734] width 366 height 17
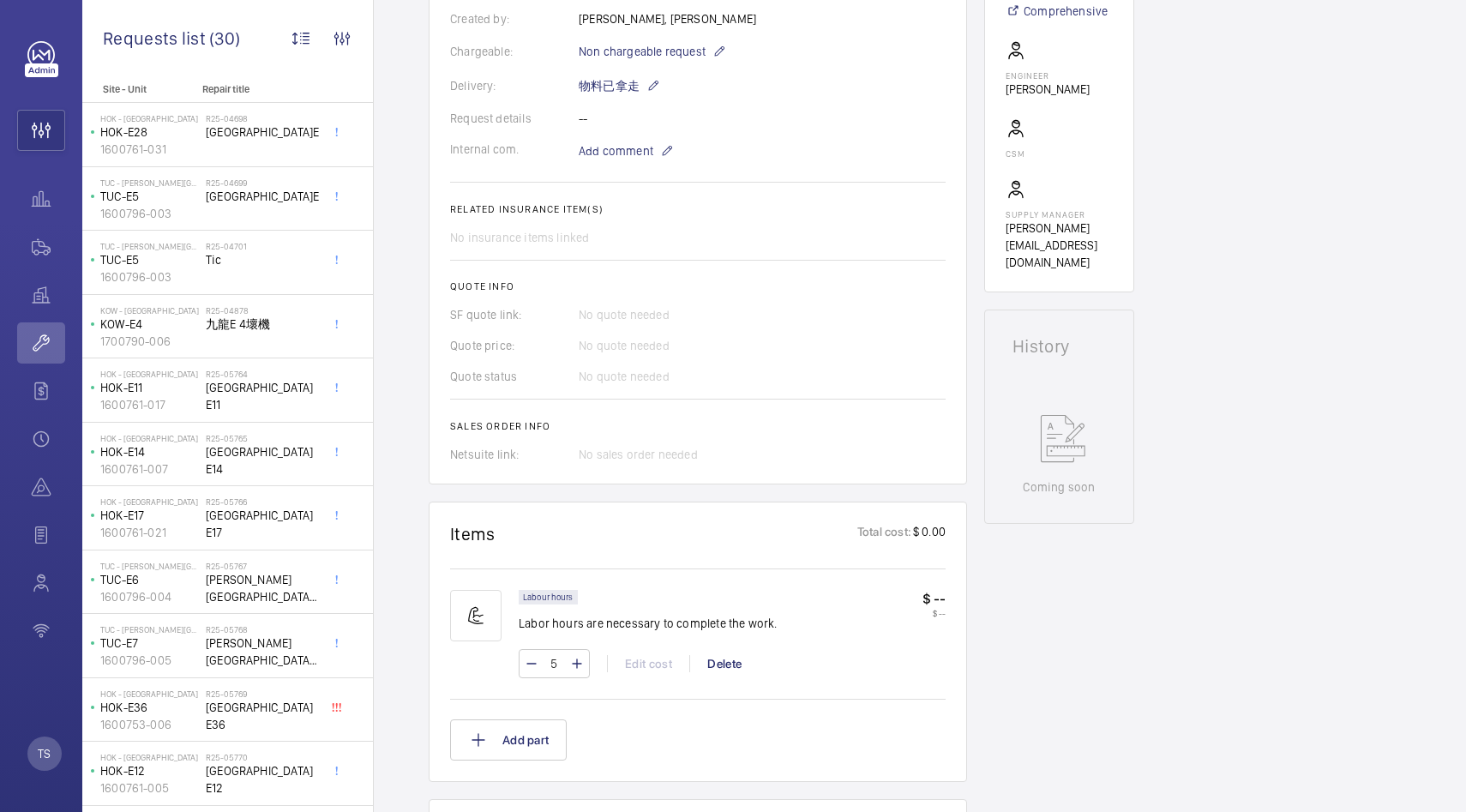
scroll to position [710, 0]
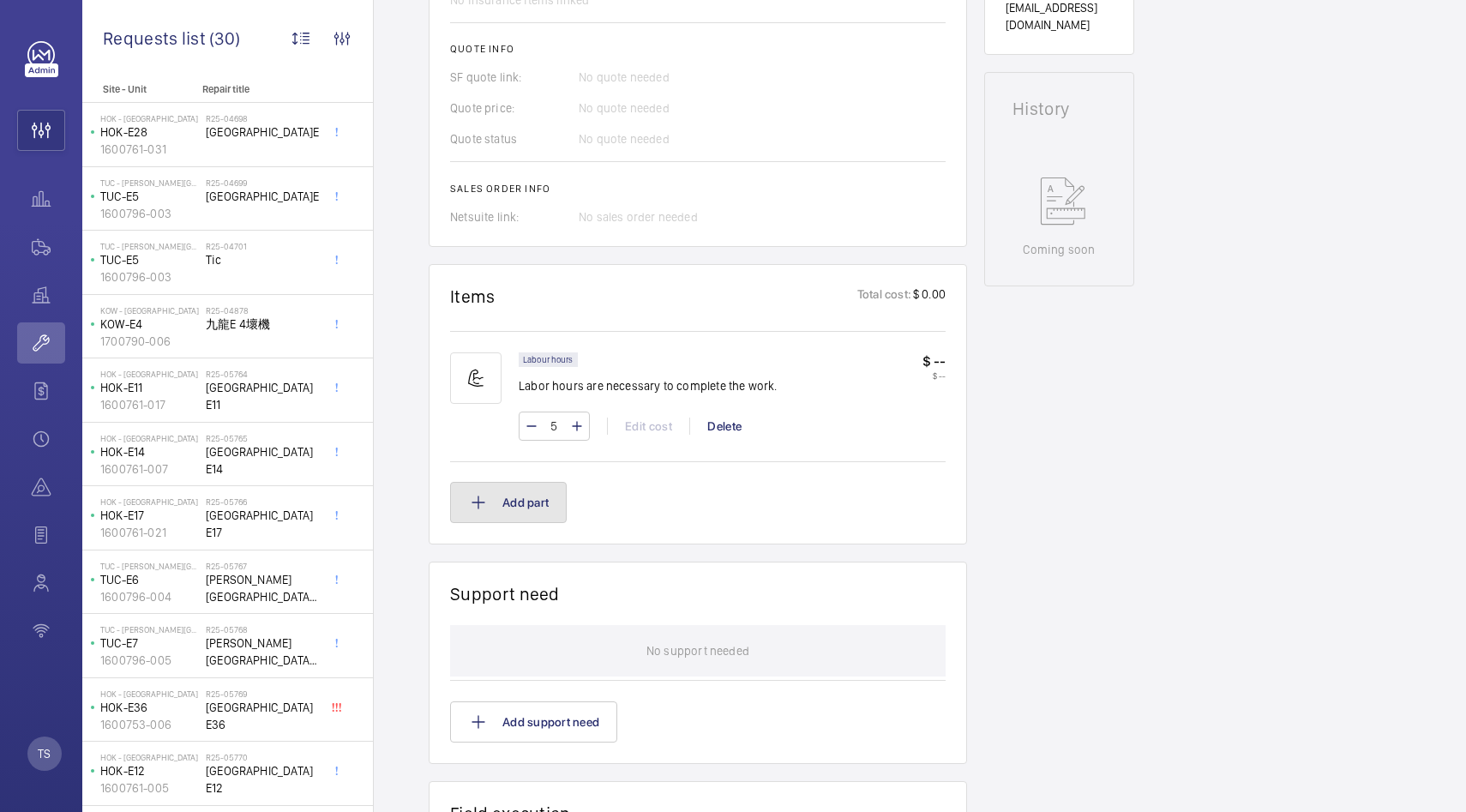
click at [499, 519] on button "Add part" at bounding box center [508, 502] width 117 height 41
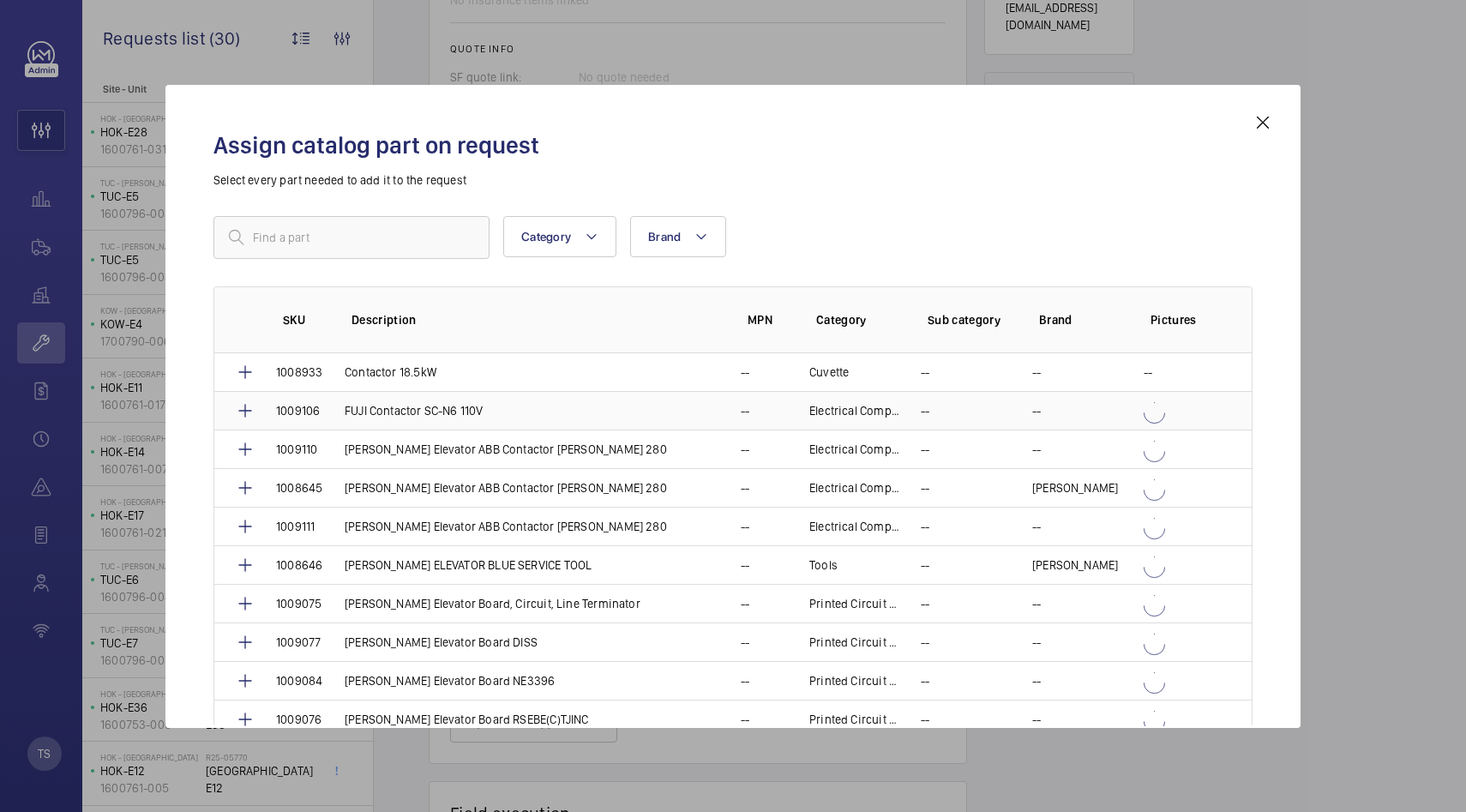
click at [483, 420] on td "FUJI Contactor SC-N6 110V" at bounding box center [522, 410] width 396 height 39
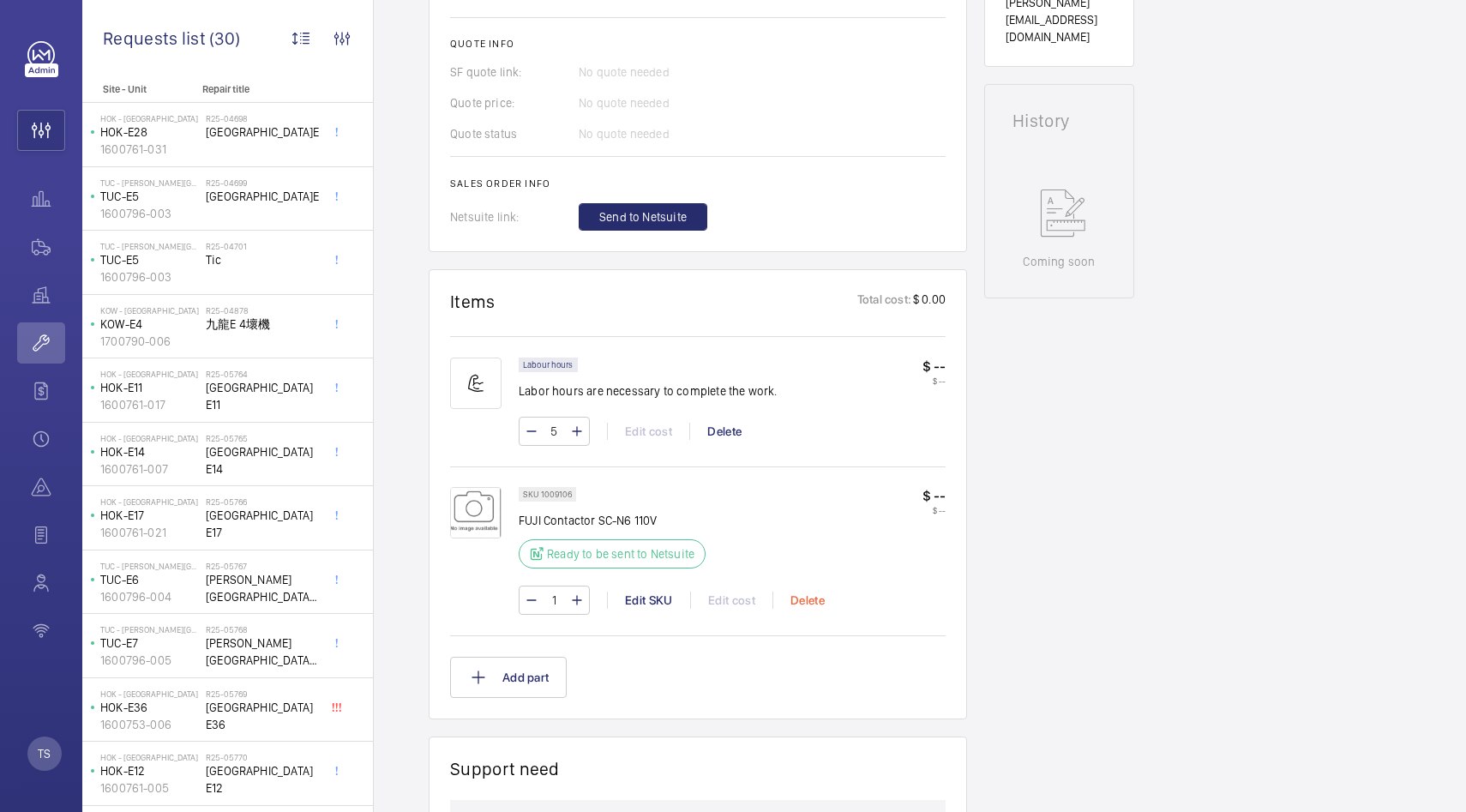
scroll to position [732, 0]
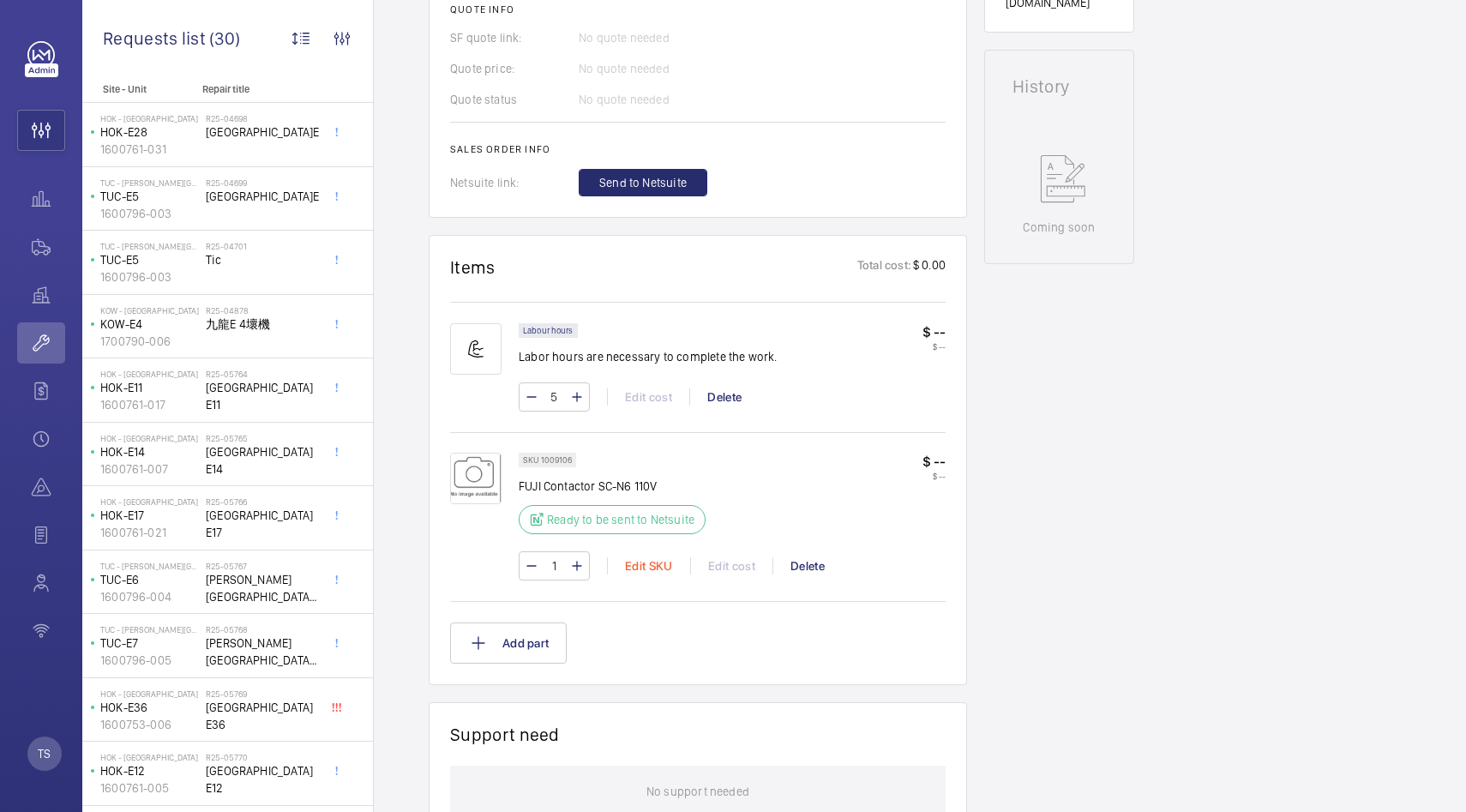
click at [657, 569] on div "Edit SKU" at bounding box center [649, 565] width 84 height 17
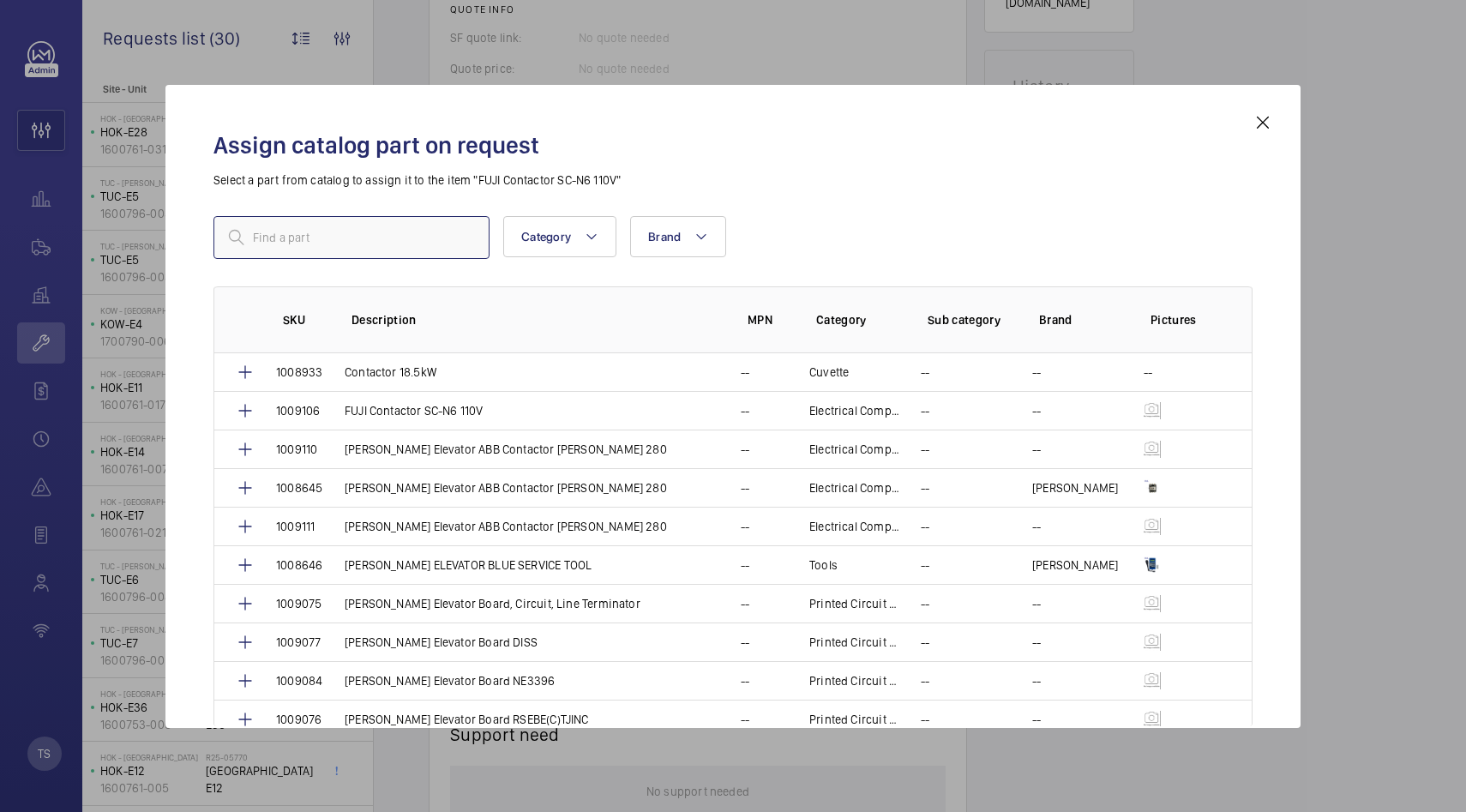
click at [369, 249] on input "text" at bounding box center [351, 238] width 276 height 43
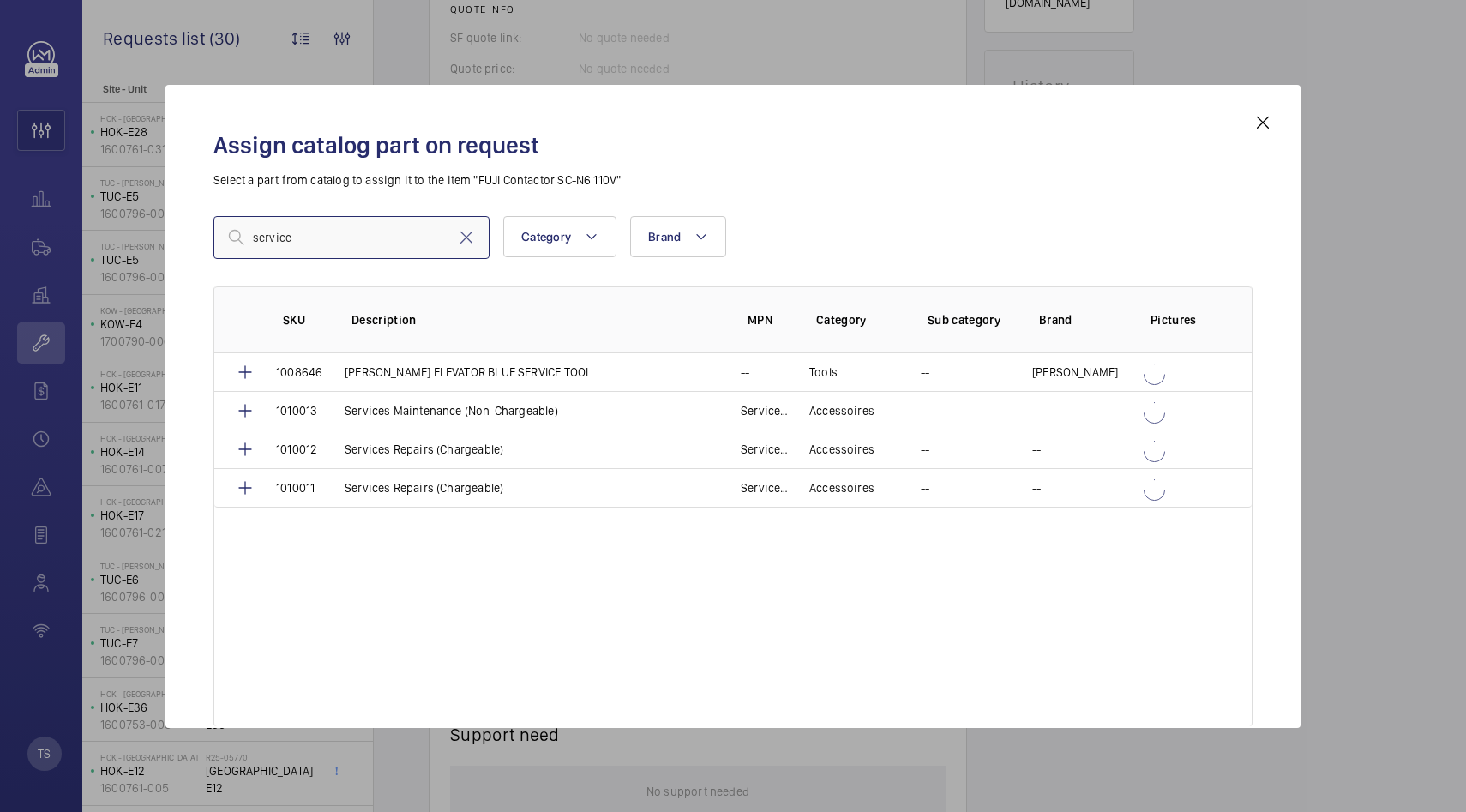
type input "service"
click at [412, 414] on p "Services Maintenance (Non-Chargeable)" at bounding box center [452, 410] width 214 height 17
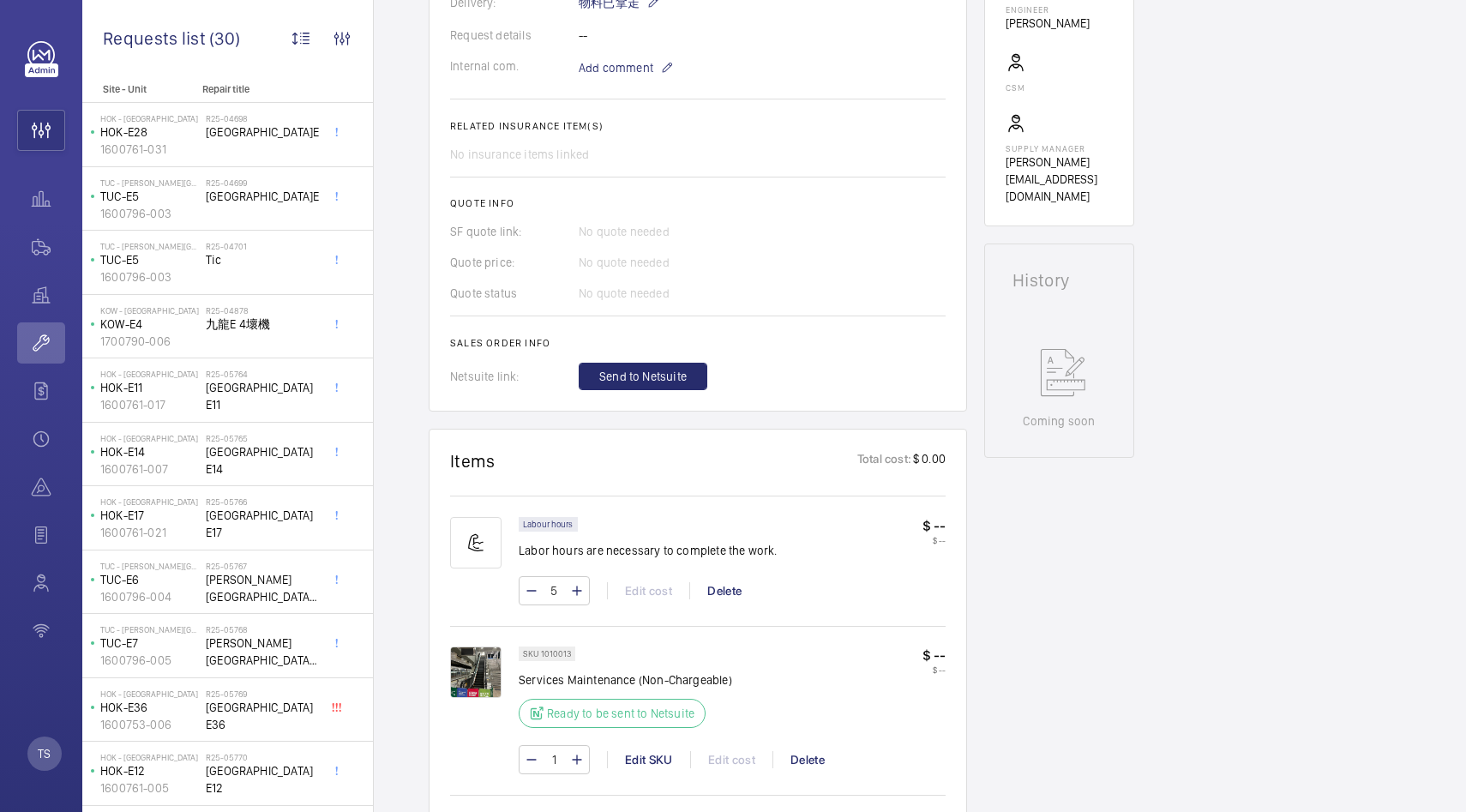
scroll to position [461, 0]
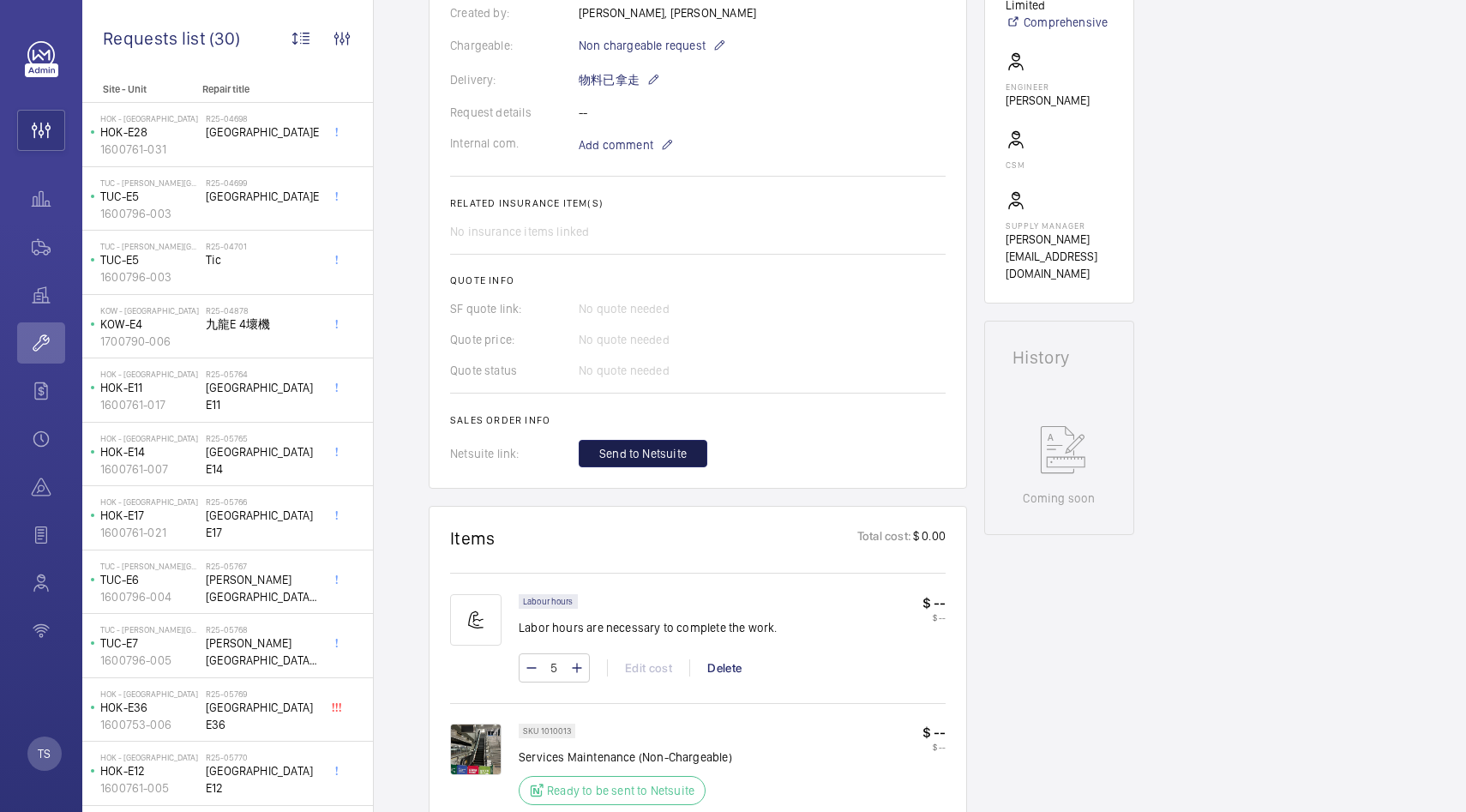
click at [665, 456] on span "Send to Netsuite" at bounding box center [642, 453] width 87 height 17
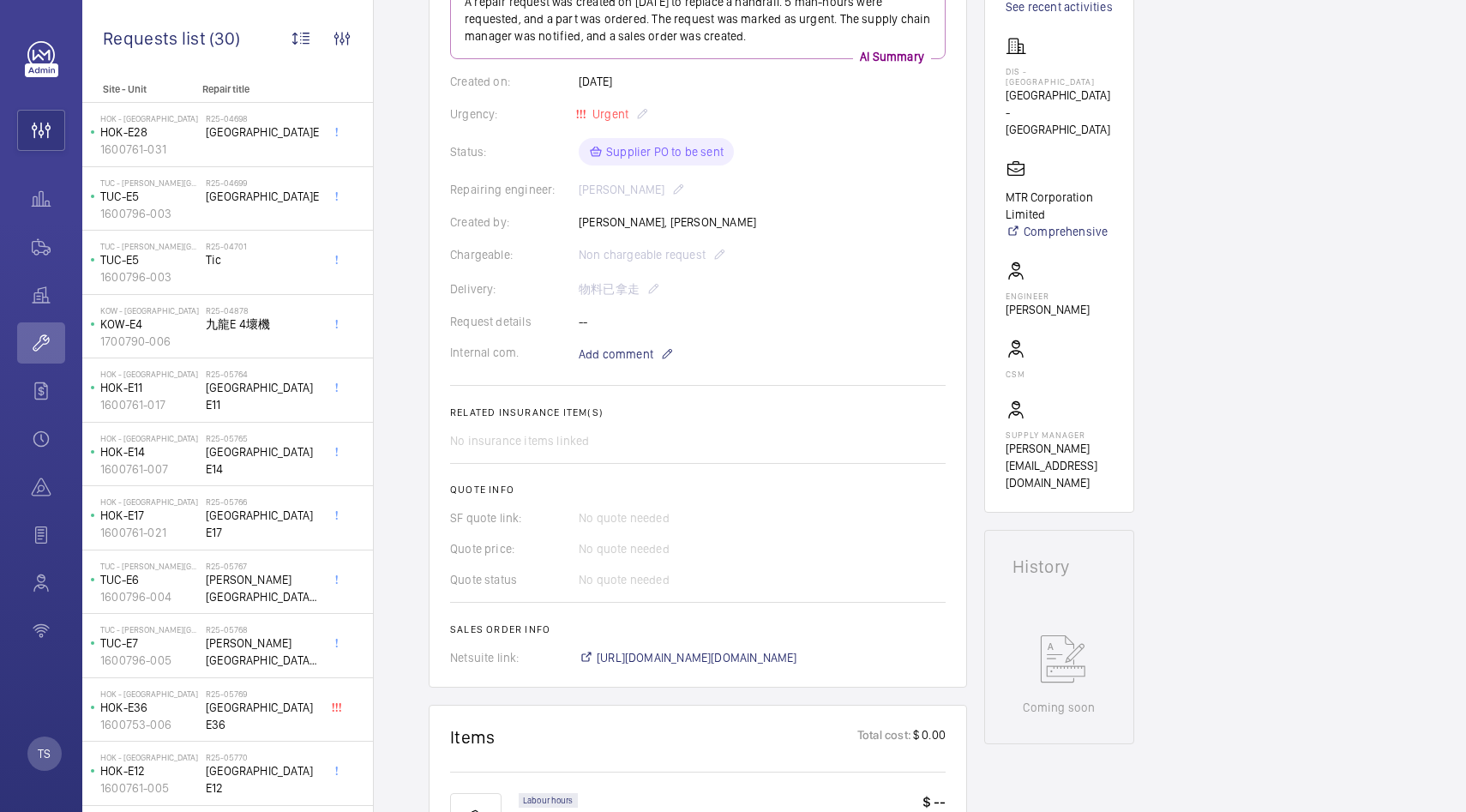
scroll to position [461, 0]
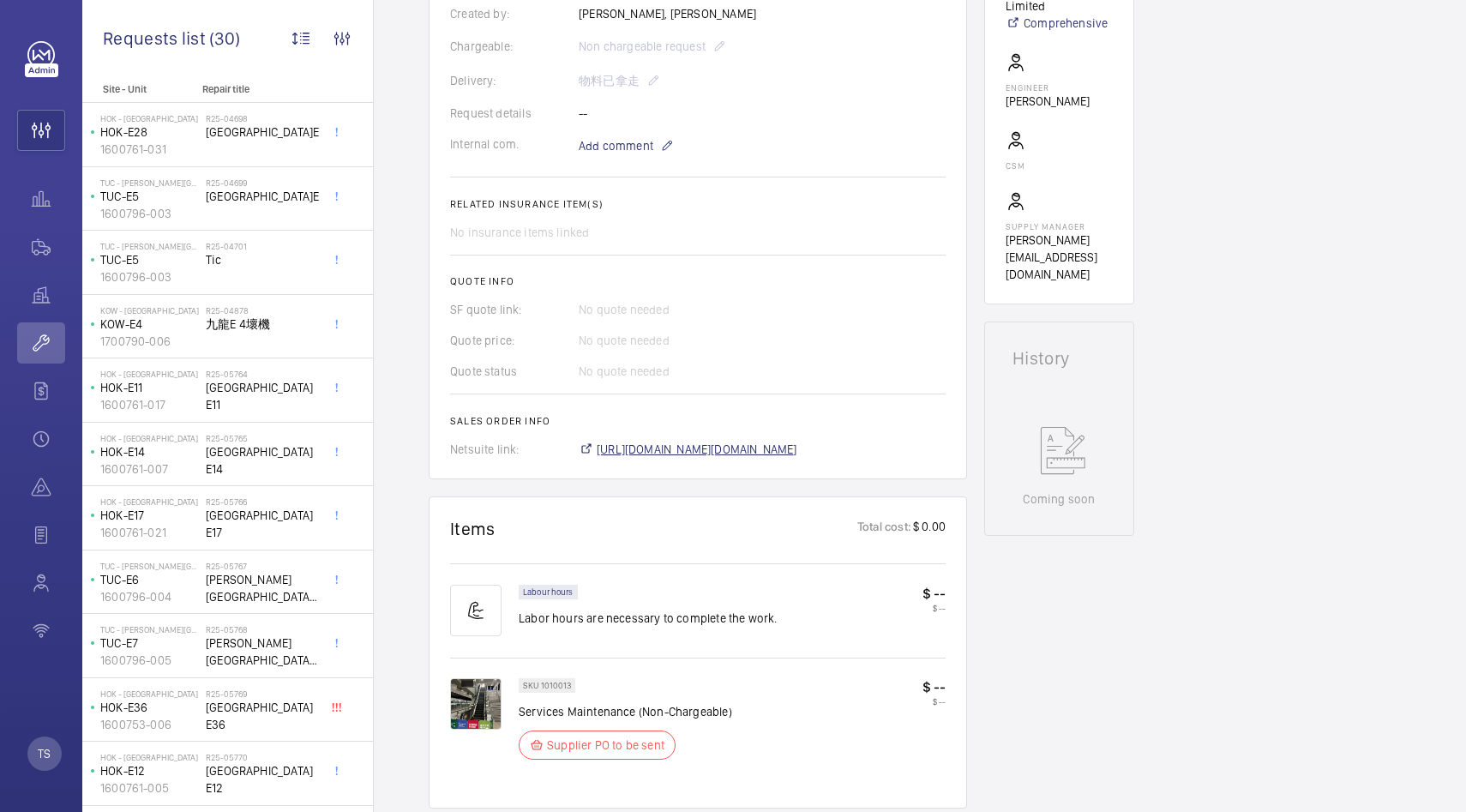
click at [752, 451] on span "[URL][DOMAIN_NAME][DOMAIN_NAME]" at bounding box center [696, 449] width 200 height 17
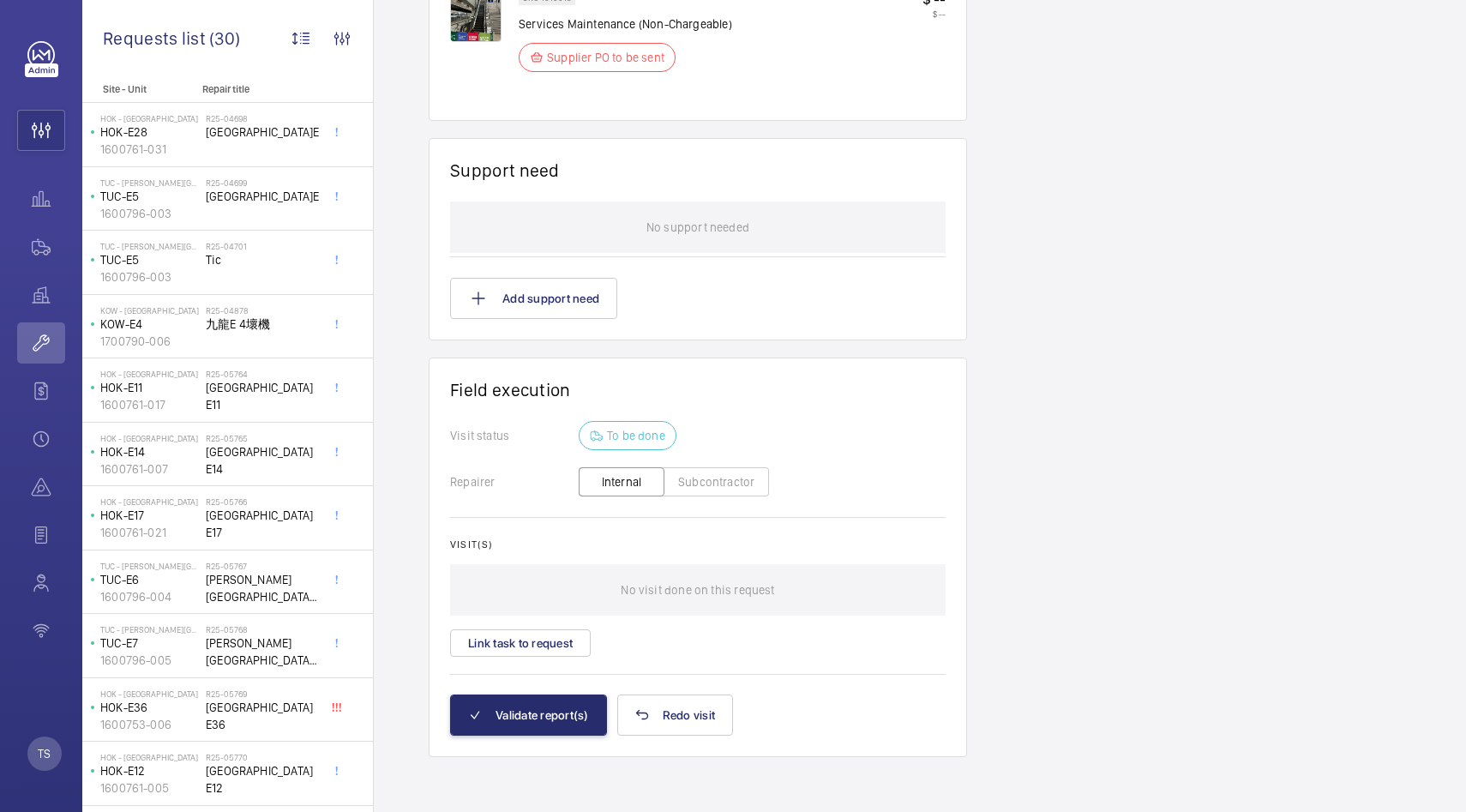
click at [697, 480] on button "Subcontractor" at bounding box center [716, 481] width 105 height 29
click at [702, 485] on button "Subcontractor" at bounding box center [716, 481] width 105 height 29
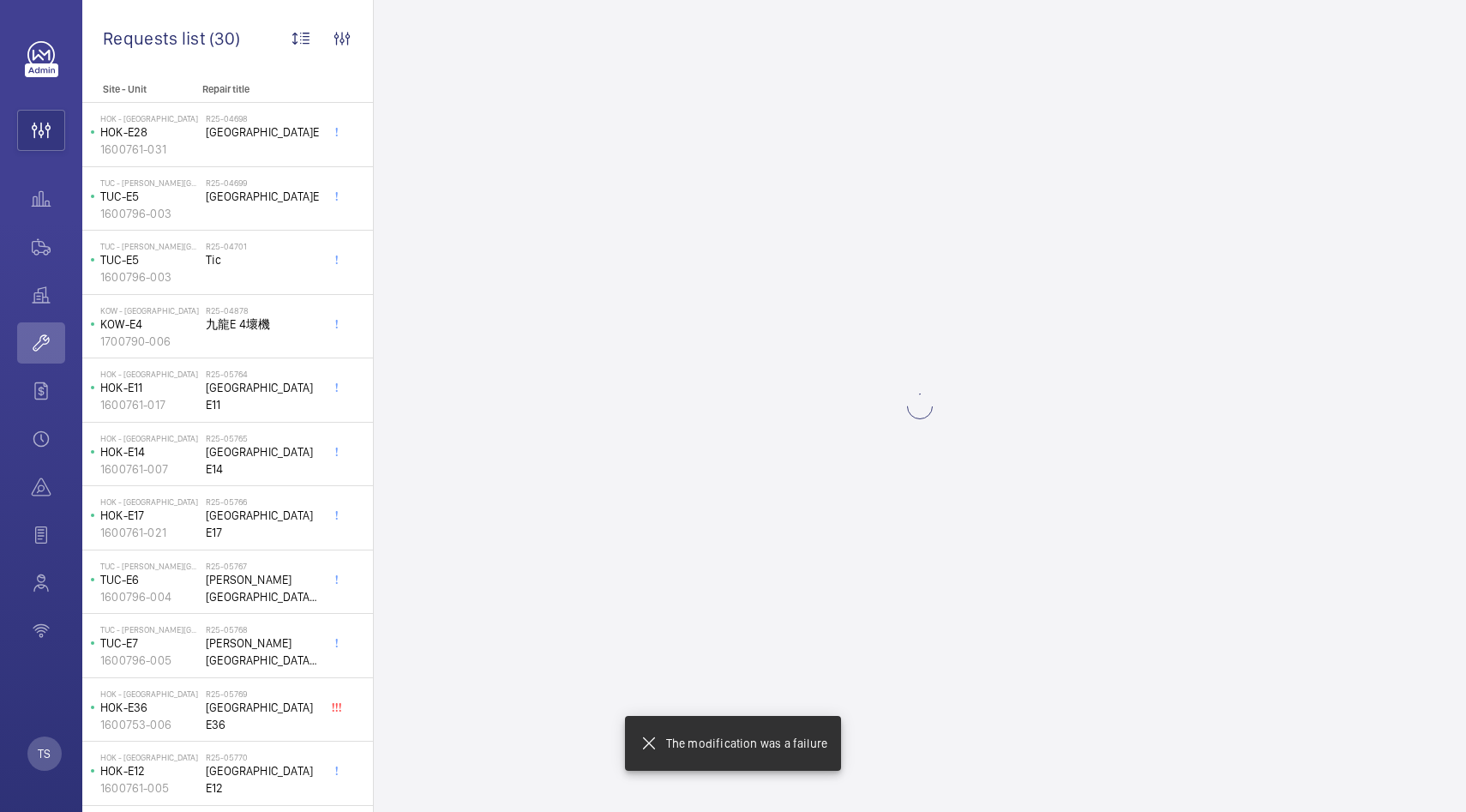
click at [702, 485] on wm-front-async-data-loader at bounding box center [920, 406] width 1092 height 812
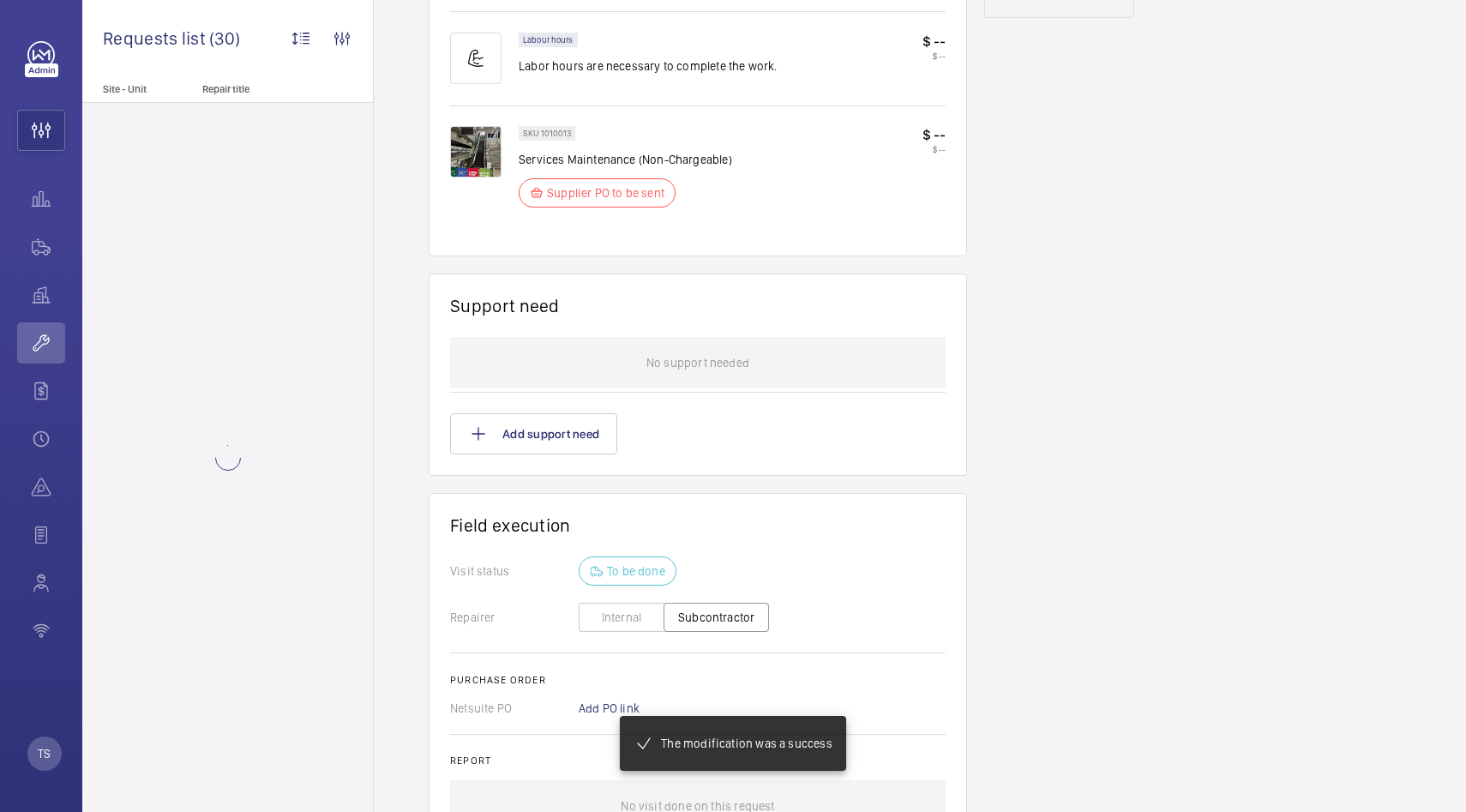
scroll to position [1197, 0]
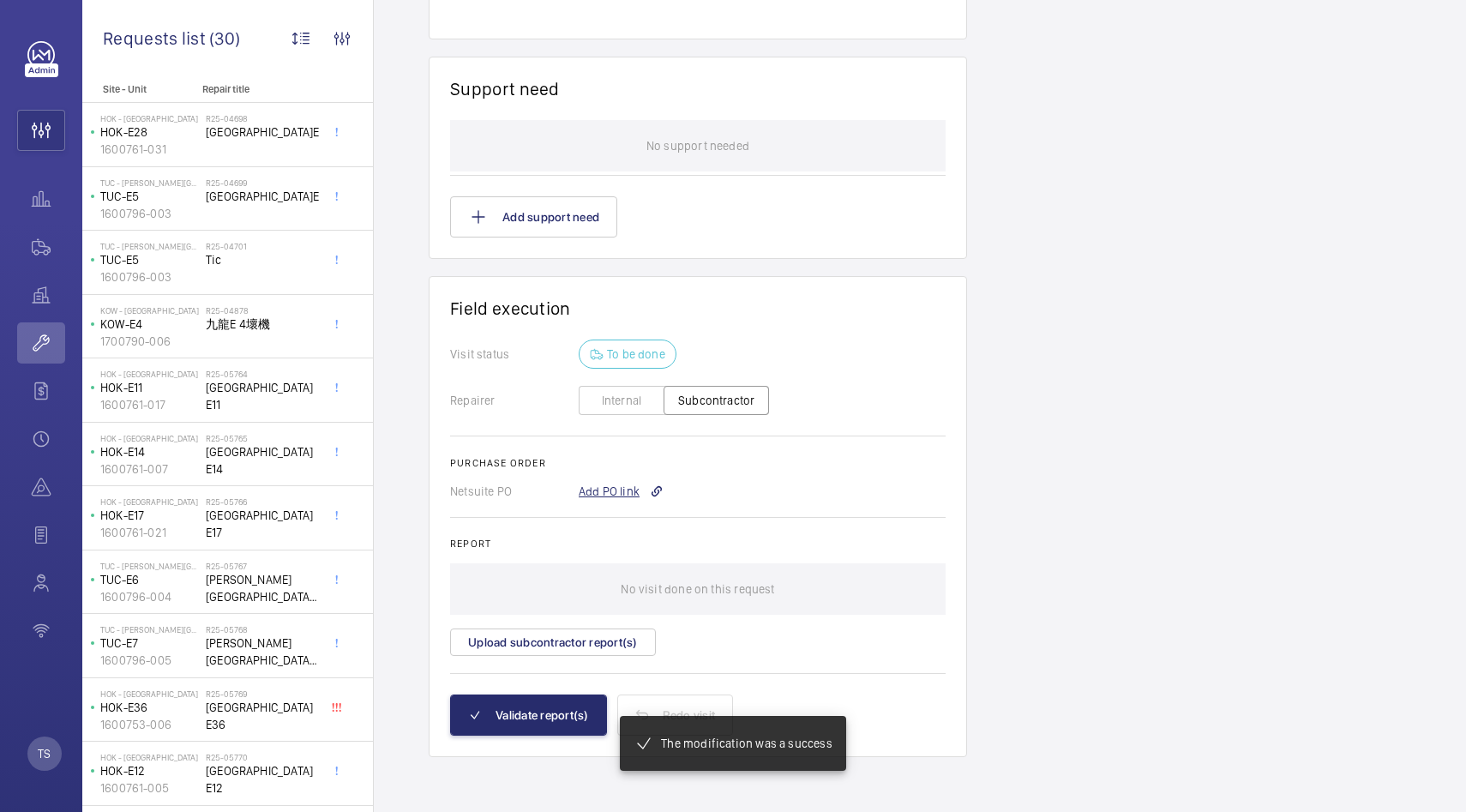
click at [649, 490] on mat-icon at bounding box center [656, 490] width 13 height 13
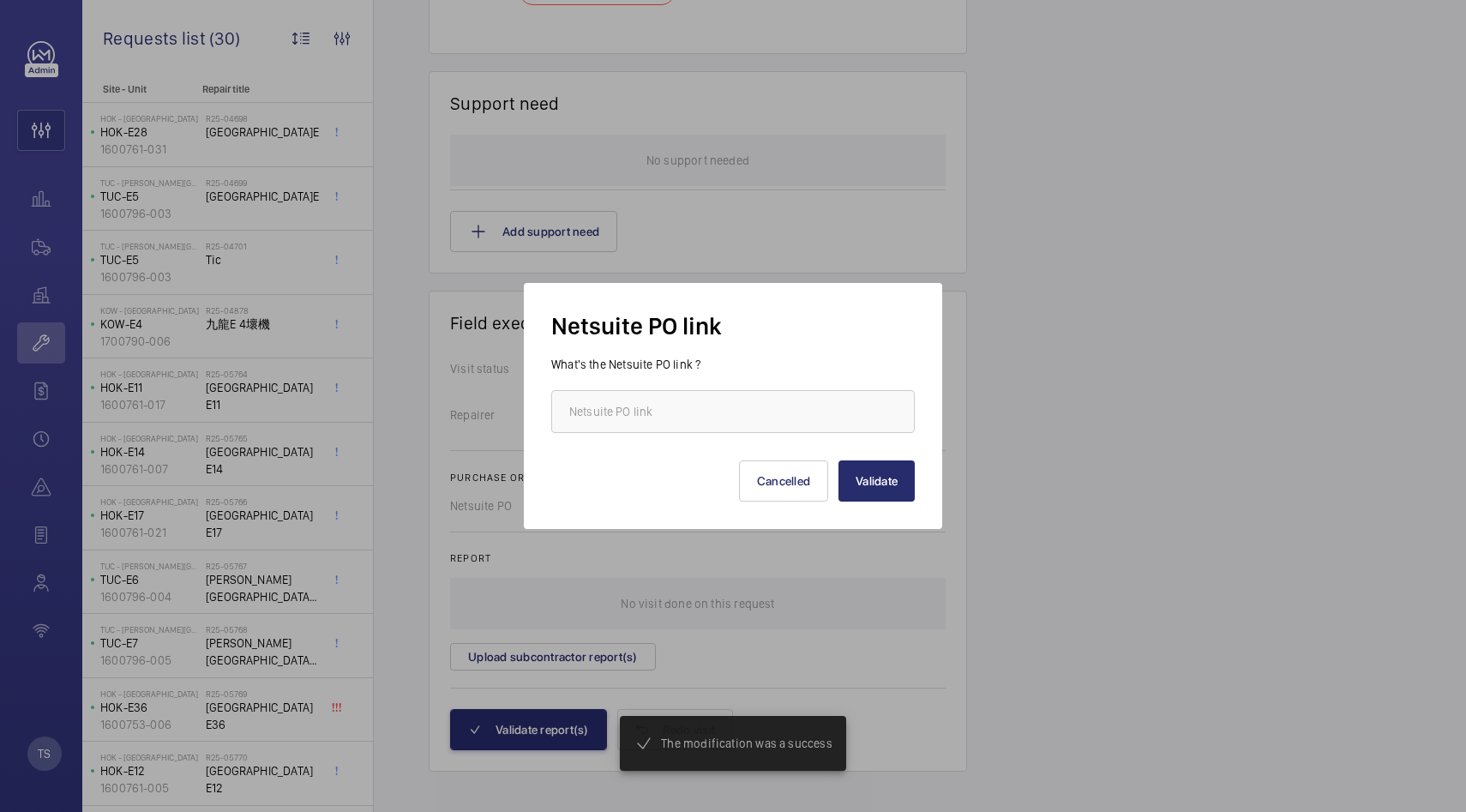
scroll to position [1214, 0]
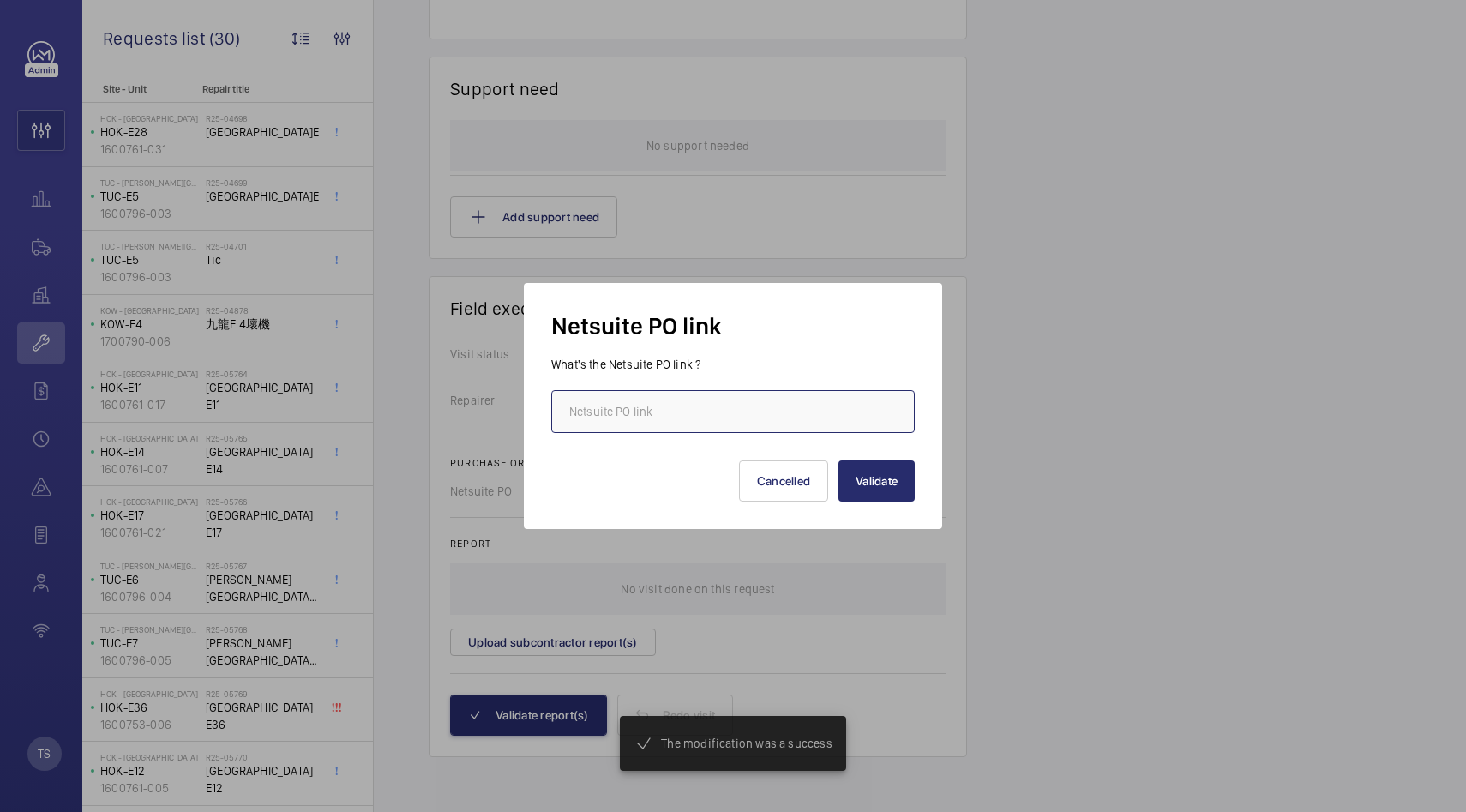
click at [708, 422] on input "text" at bounding box center [733, 411] width 364 height 43
paste input "[URL][DOMAIN_NAME][DOMAIN_NAME]"
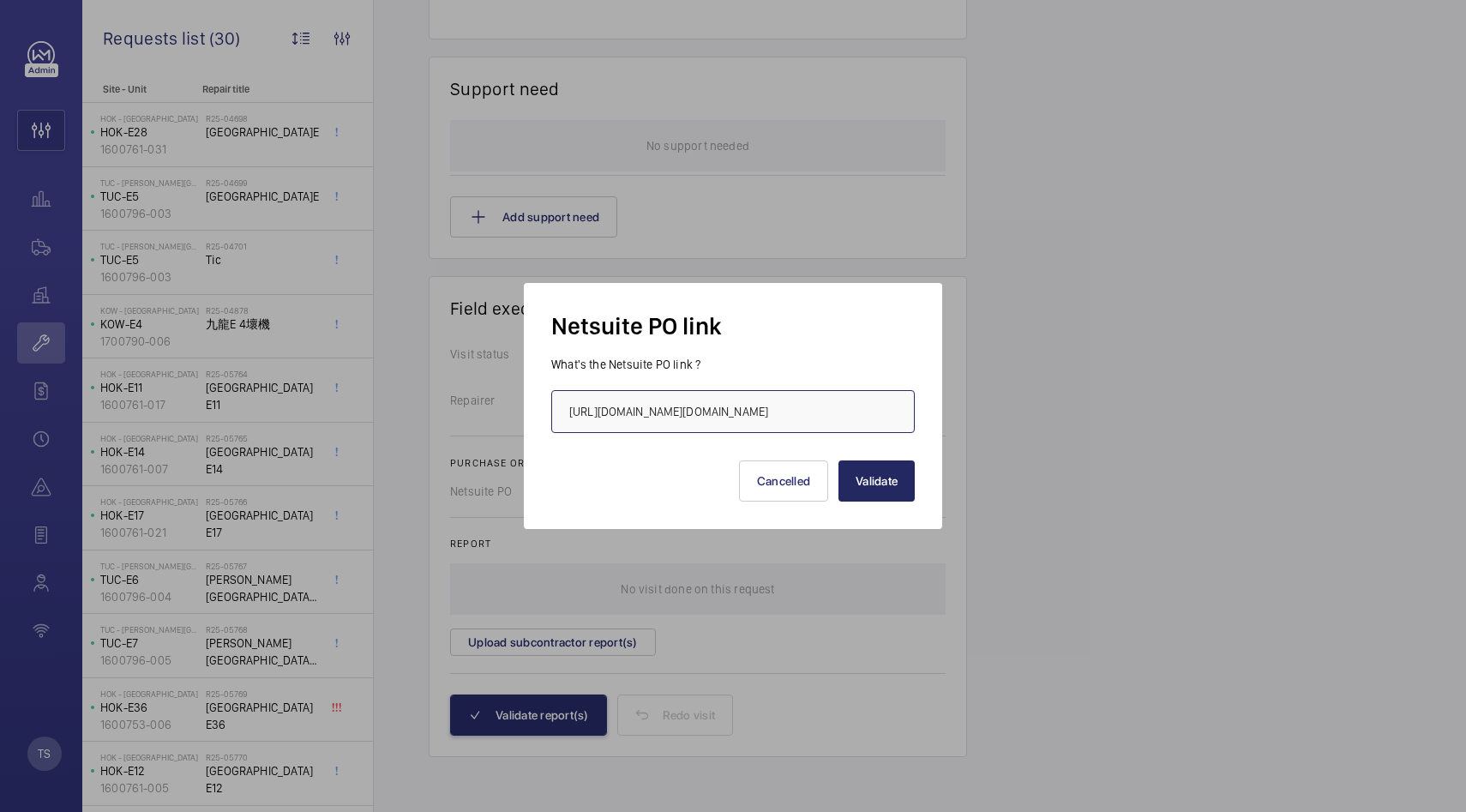
scroll to position [1249, 0]
type input "[URL][DOMAIN_NAME][DOMAIN_NAME]"
click at [855, 482] on button "Validate" at bounding box center [876, 481] width 76 height 41
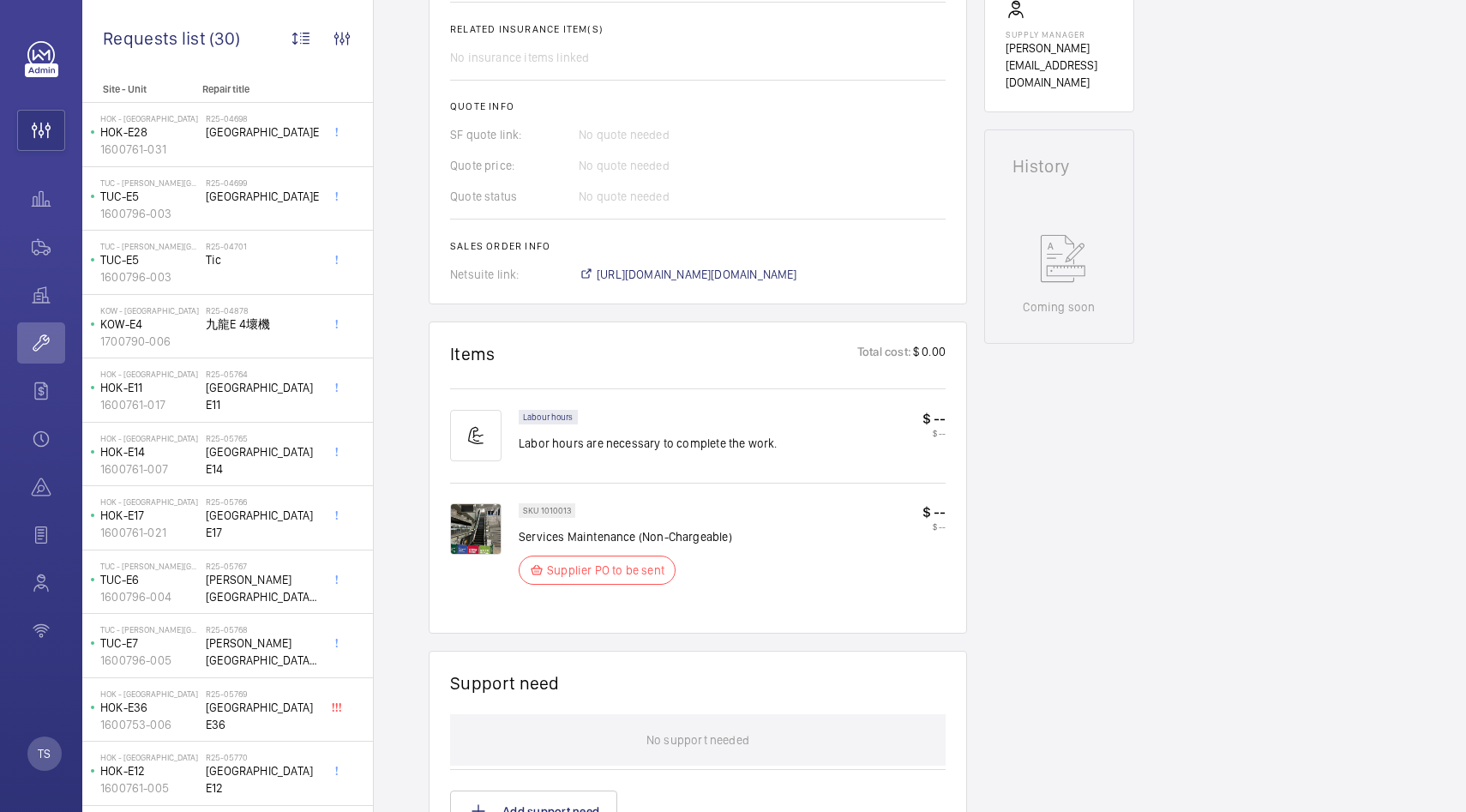
scroll to position [503, 0]
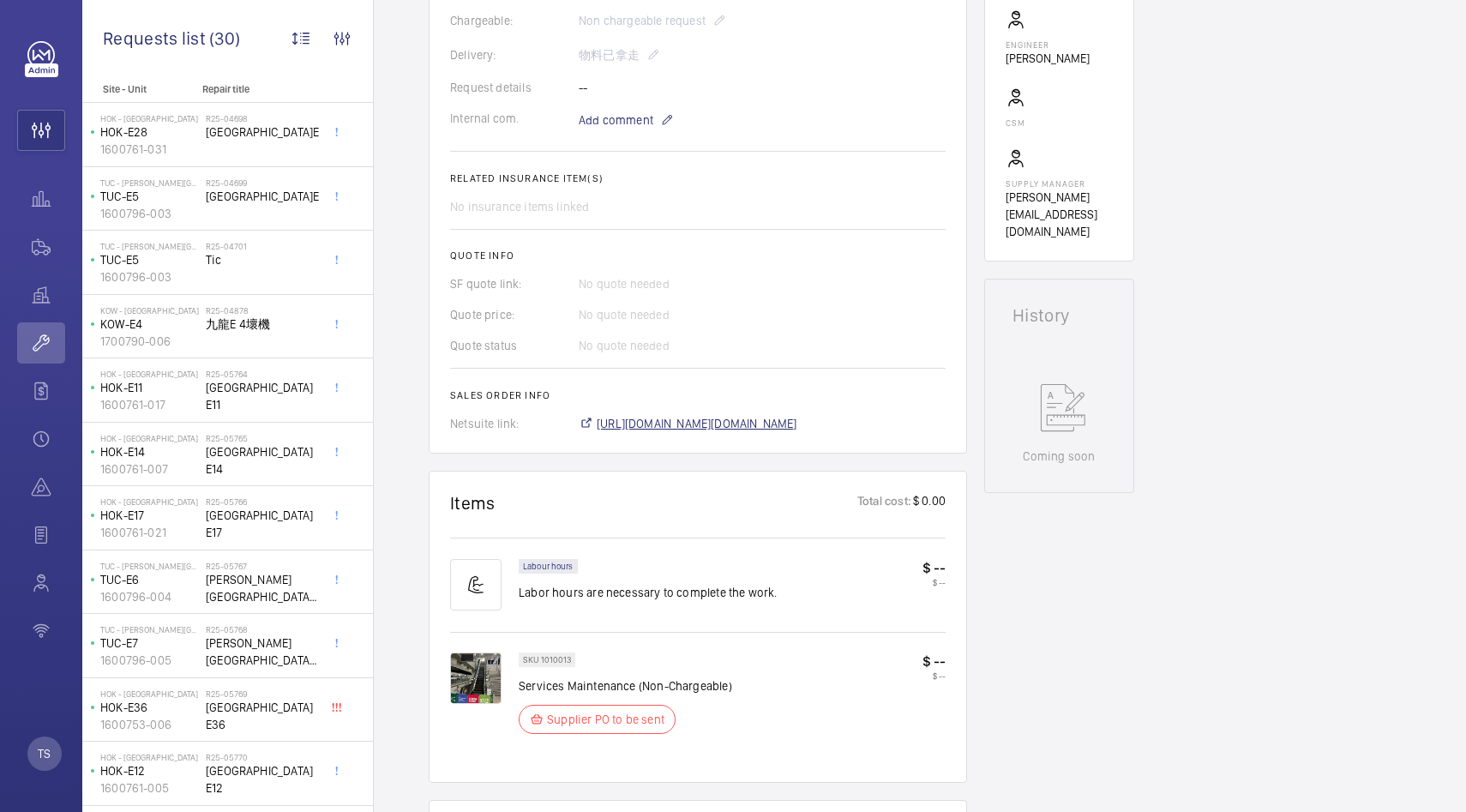
click at [732, 423] on span "[URL][DOMAIN_NAME][DOMAIN_NAME]" at bounding box center [696, 423] width 200 height 17
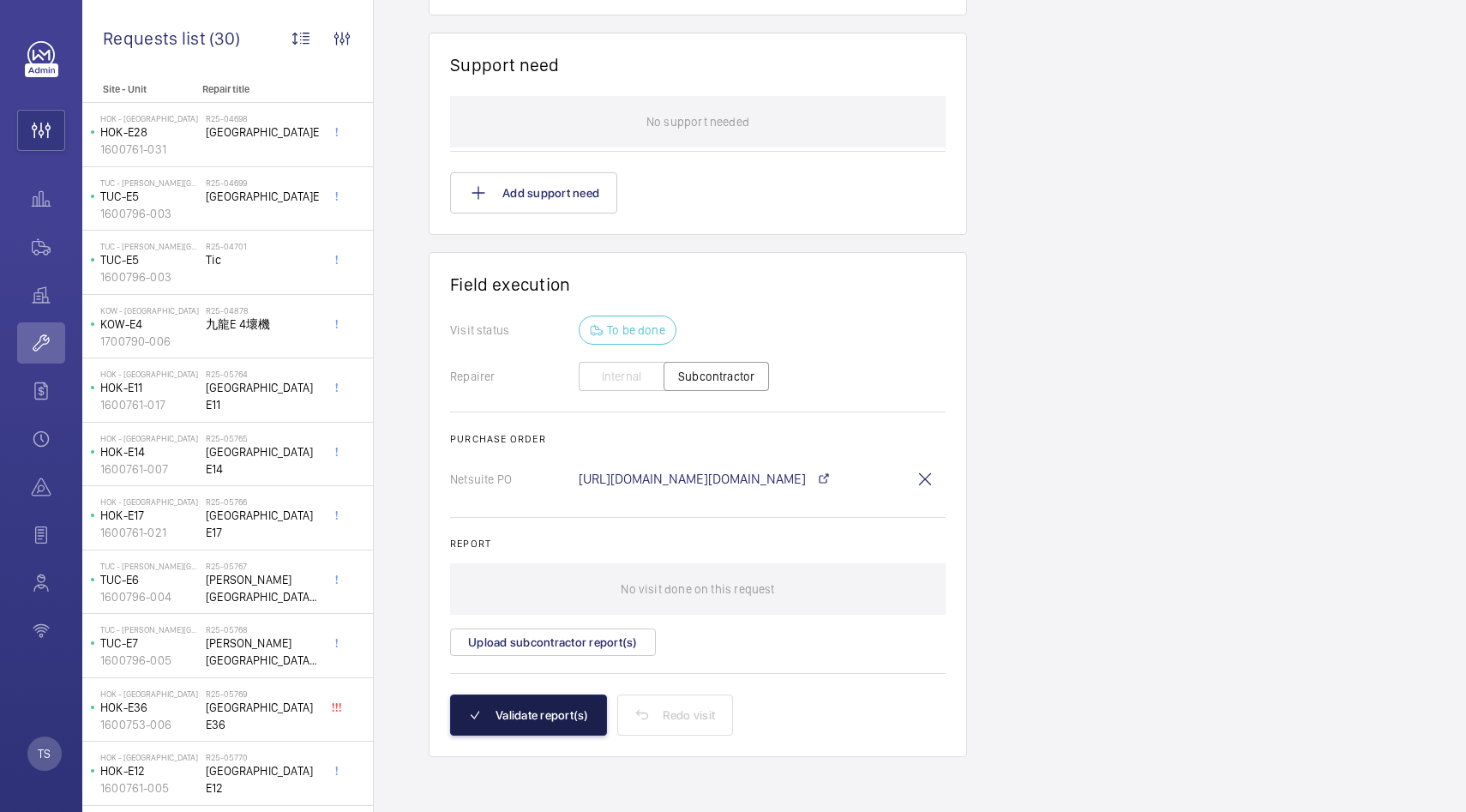
click at [514, 707] on button "Validate report(s)" at bounding box center [528, 715] width 157 height 41
click at [515, 718] on button "Validate report(s)" at bounding box center [528, 715] width 157 height 41
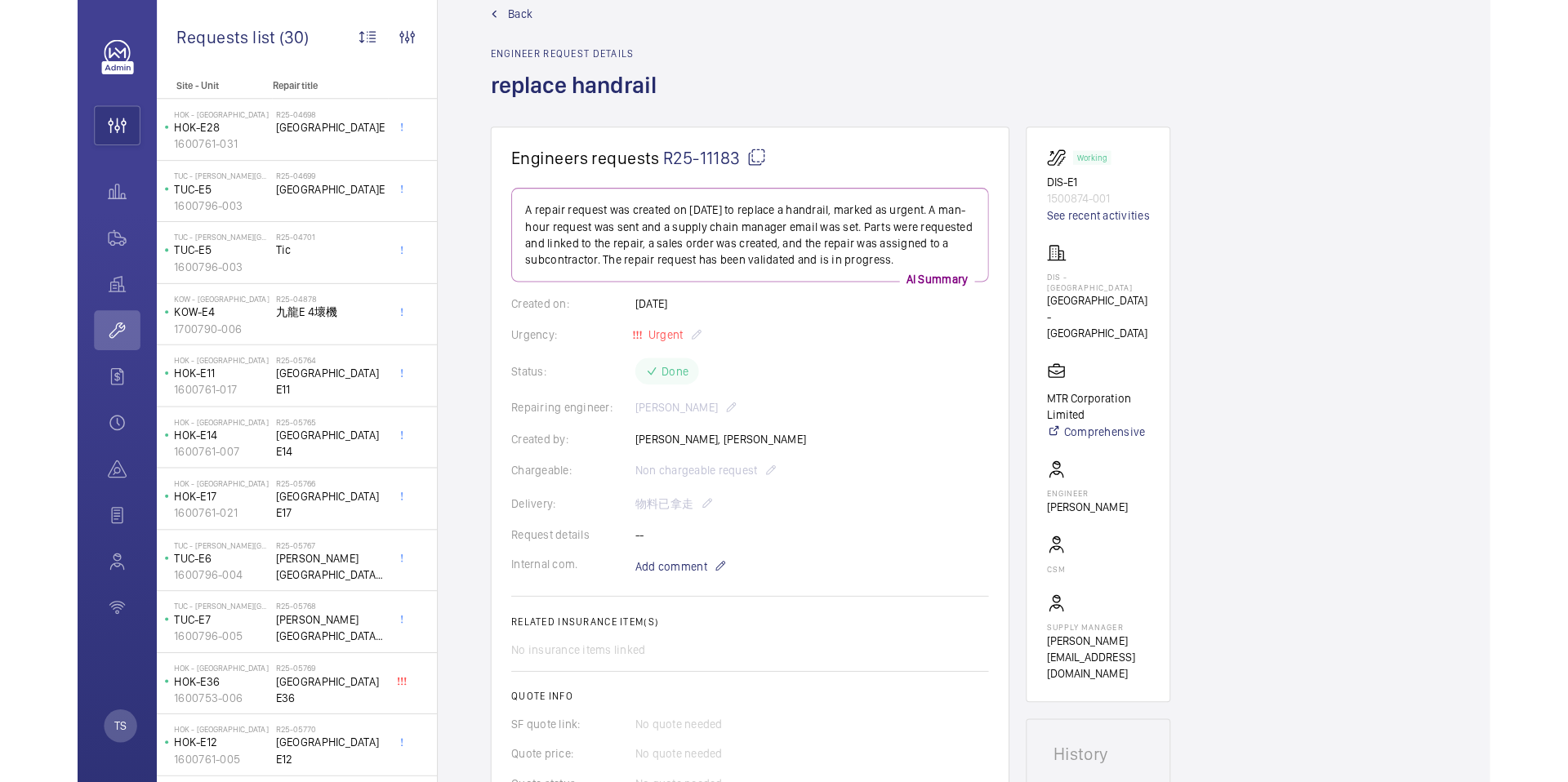
scroll to position [33, 0]
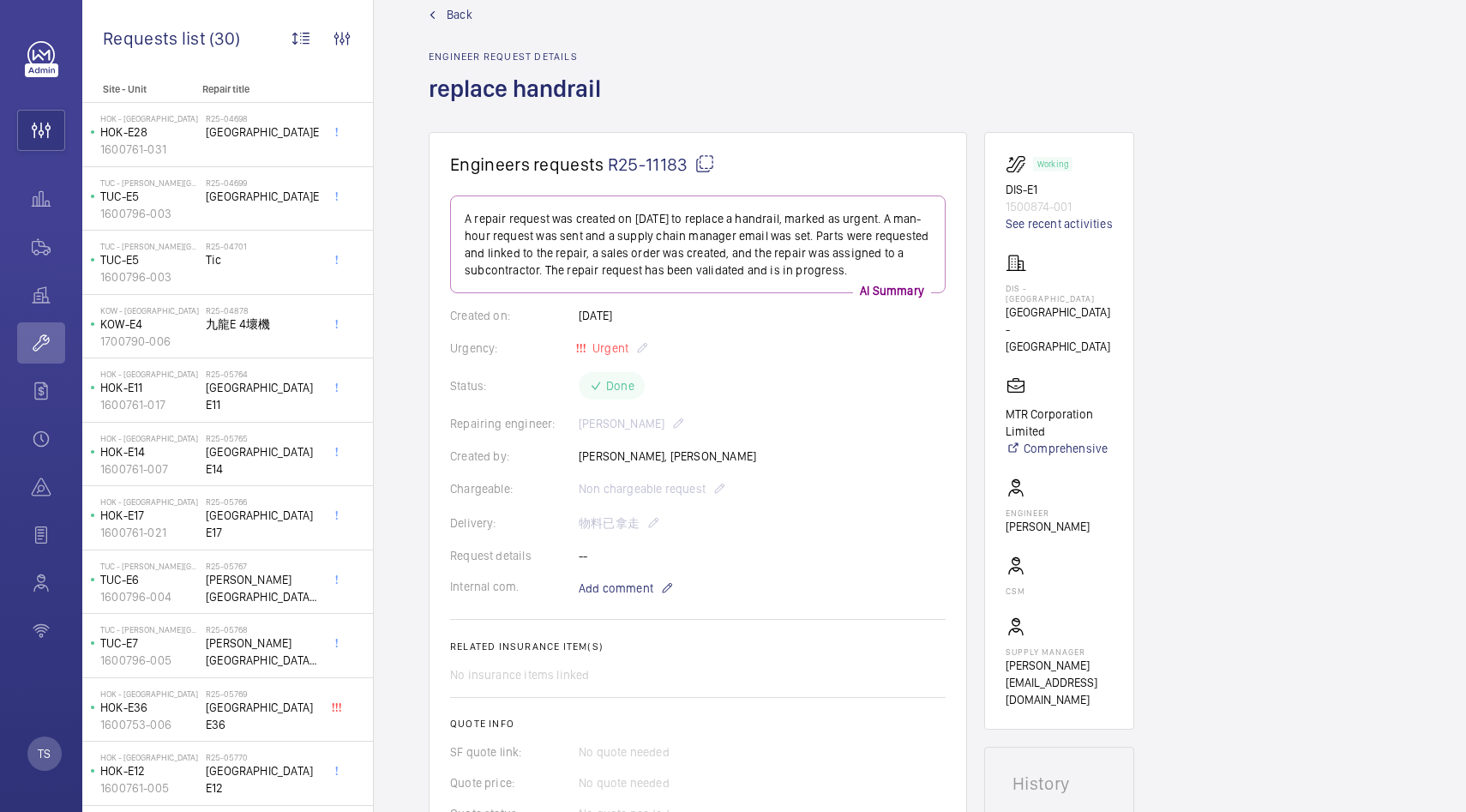
click at [467, 17] on span "Back" at bounding box center [459, 14] width 26 height 17
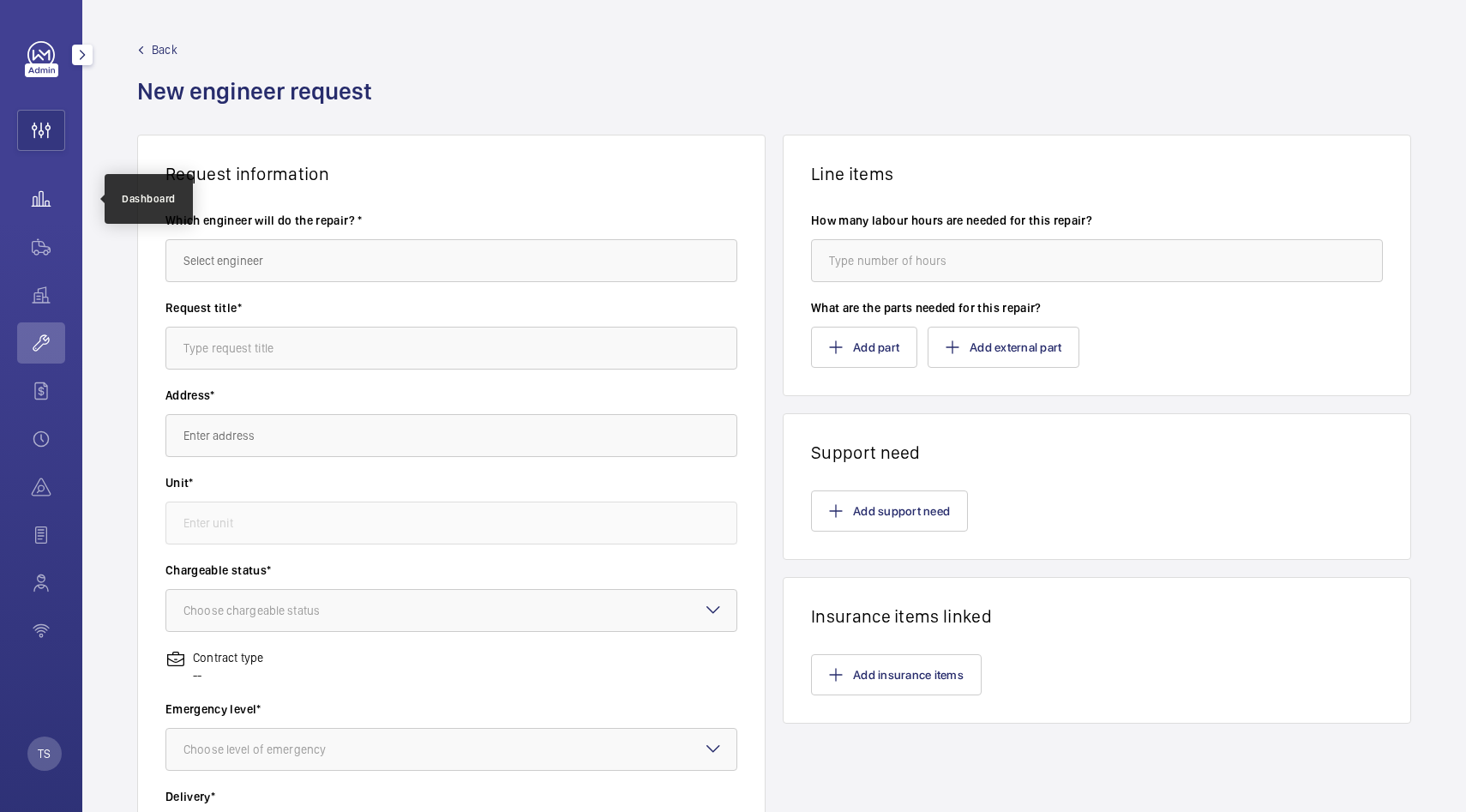
click at [55, 199] on wm-front-icon-button at bounding box center [40, 199] width 48 height 41
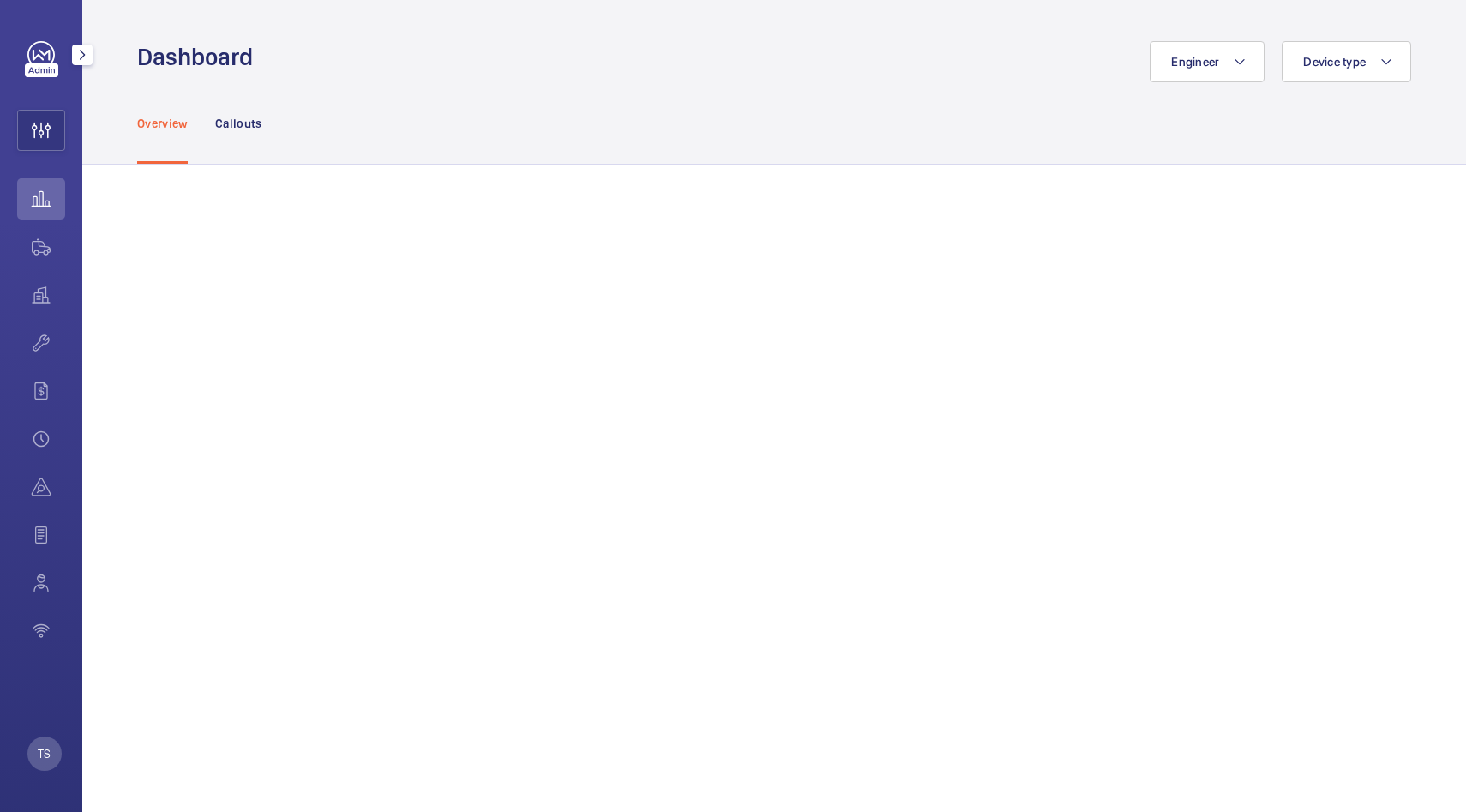
click at [77, 51] on mat-icon "button" at bounding box center [82, 54] width 21 height 13
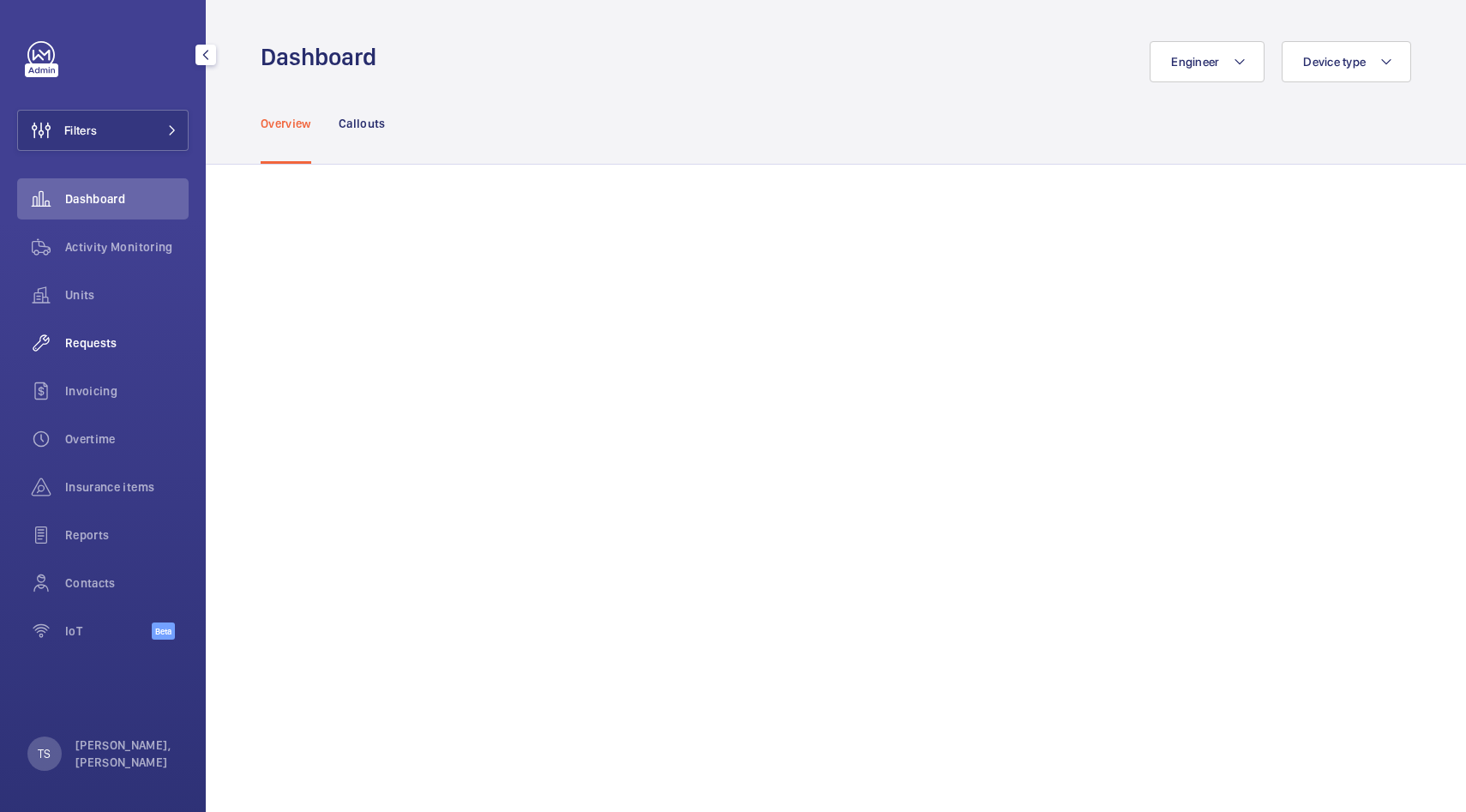
click at [107, 328] on div "Requests" at bounding box center [102, 343] width 172 height 41
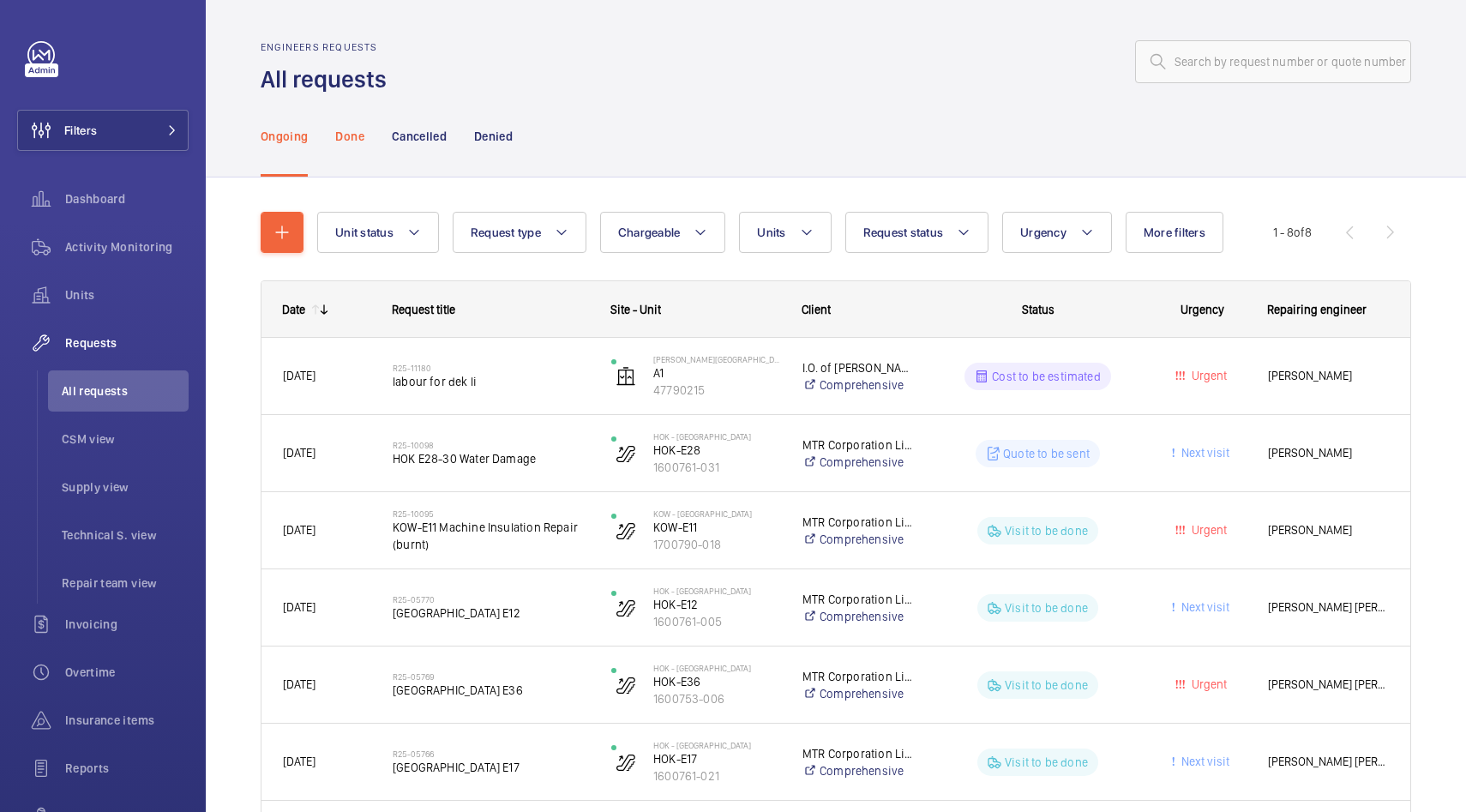
click at [348, 153] on div "Done" at bounding box center [349, 136] width 28 height 82
